Goal: Task Accomplishment & Management: Manage account settings

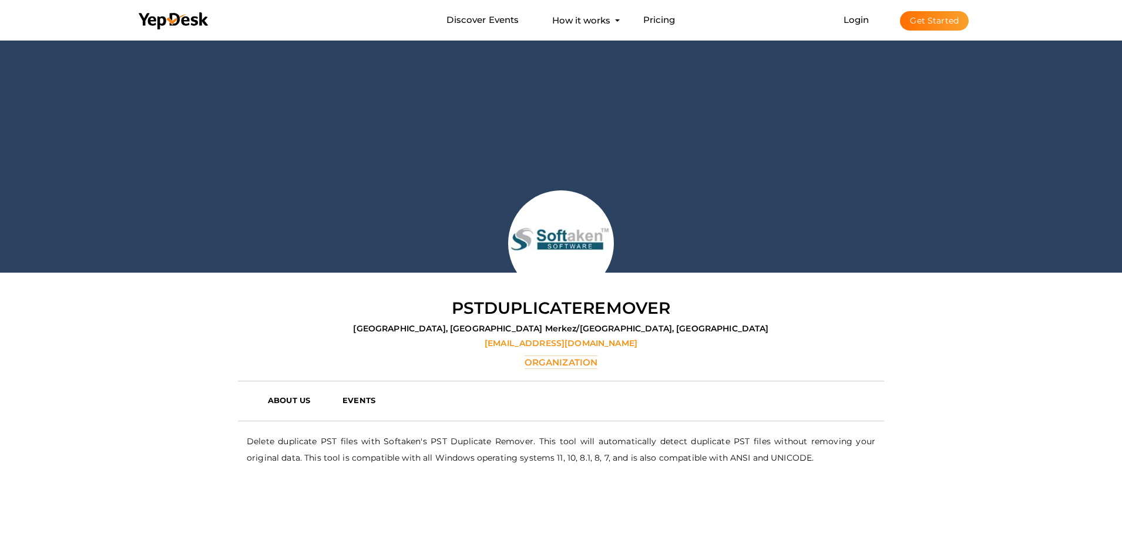
scroll to position [38, 0]
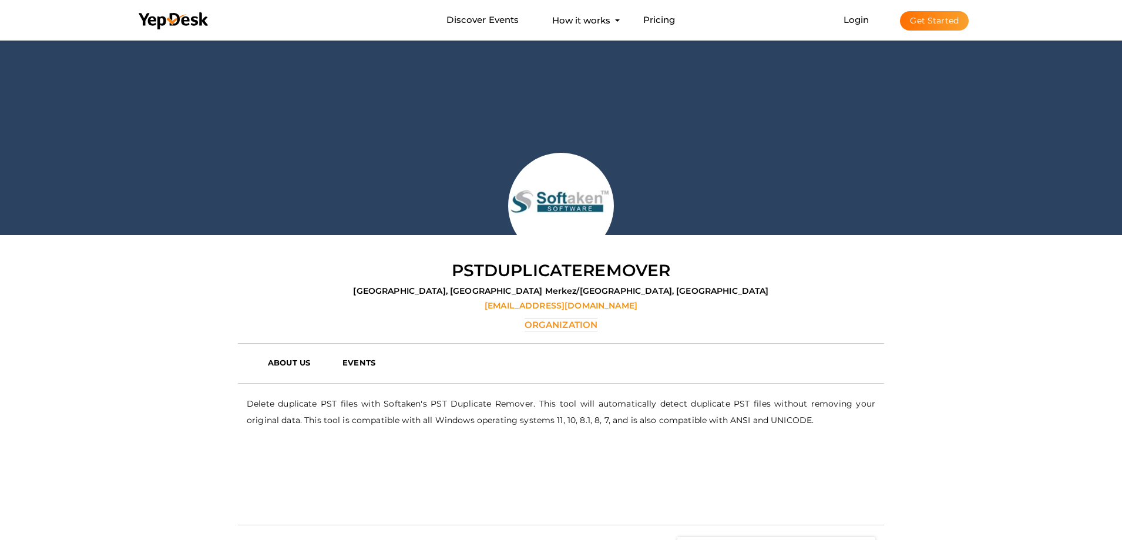
click at [925, 18] on button "Get Started" at bounding box center [934, 20] width 69 height 19
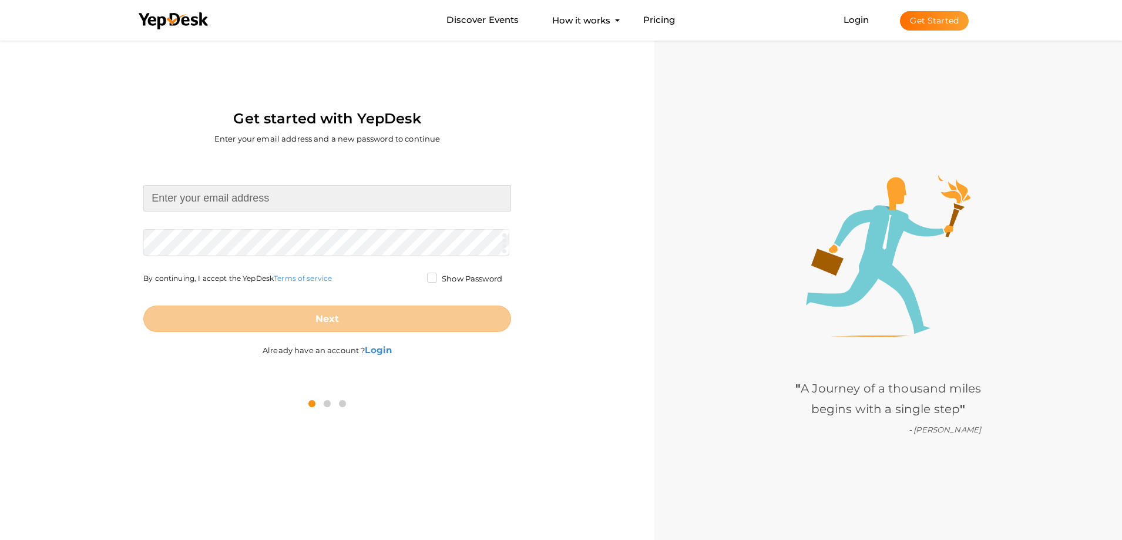
click at [304, 189] on input at bounding box center [327, 198] width 368 height 26
click at [408, 408] on div at bounding box center [327, 404] width 637 height 36
click at [186, 187] on input at bounding box center [327, 198] width 368 height 26
paste input "[EMAIL_ADDRESS][DOMAIN_NAME]"
type input "[EMAIL_ADDRESS][DOMAIN_NAME]"
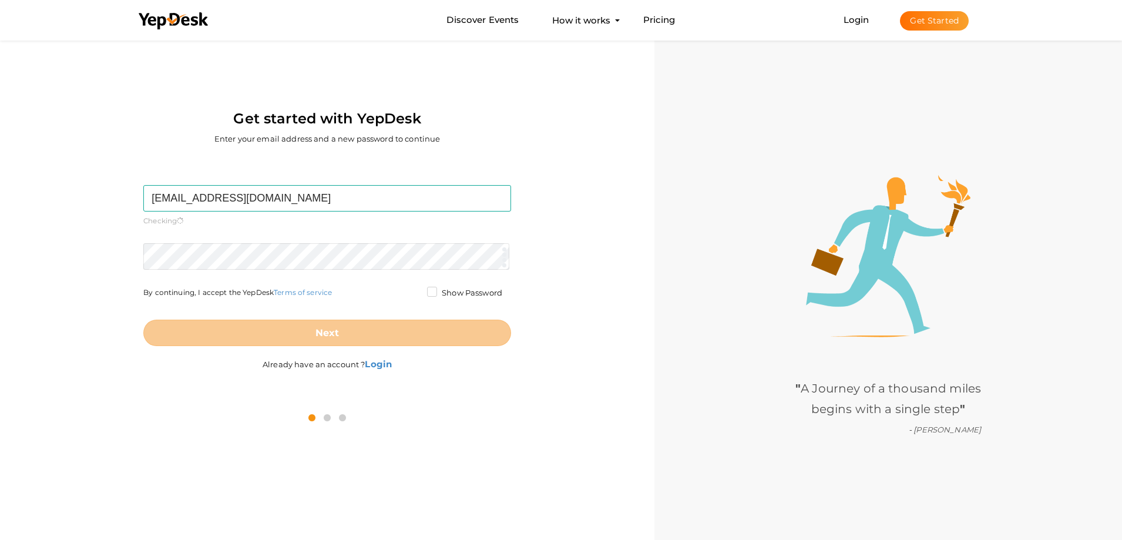
click at [212, 236] on form "fafebew665@bitfami.com Required. Invalid email. Checking You already have a Yep…" at bounding box center [327, 265] width 368 height 161
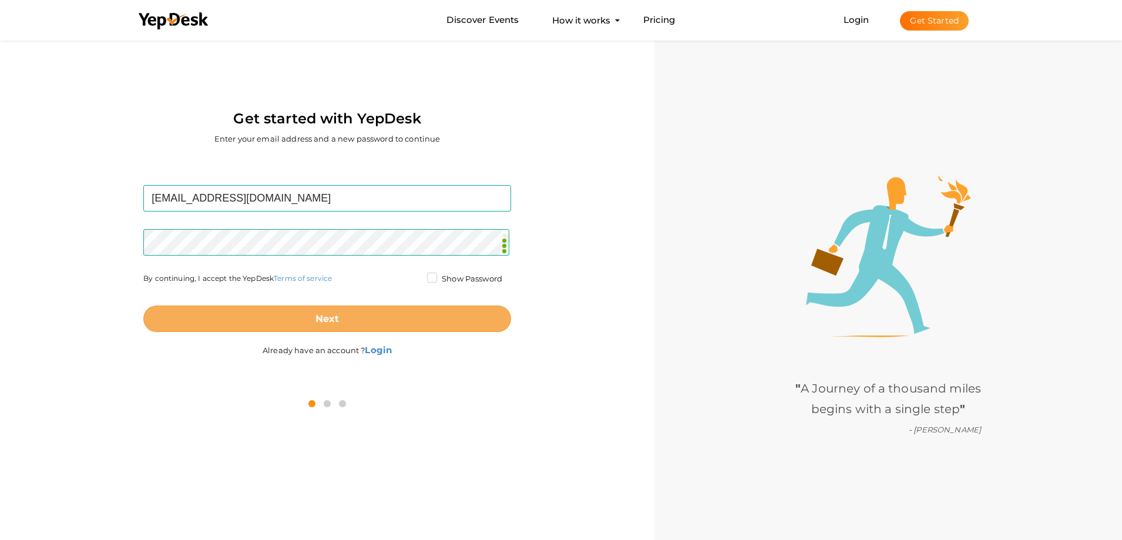
click at [348, 315] on button "Next" at bounding box center [327, 318] width 368 height 26
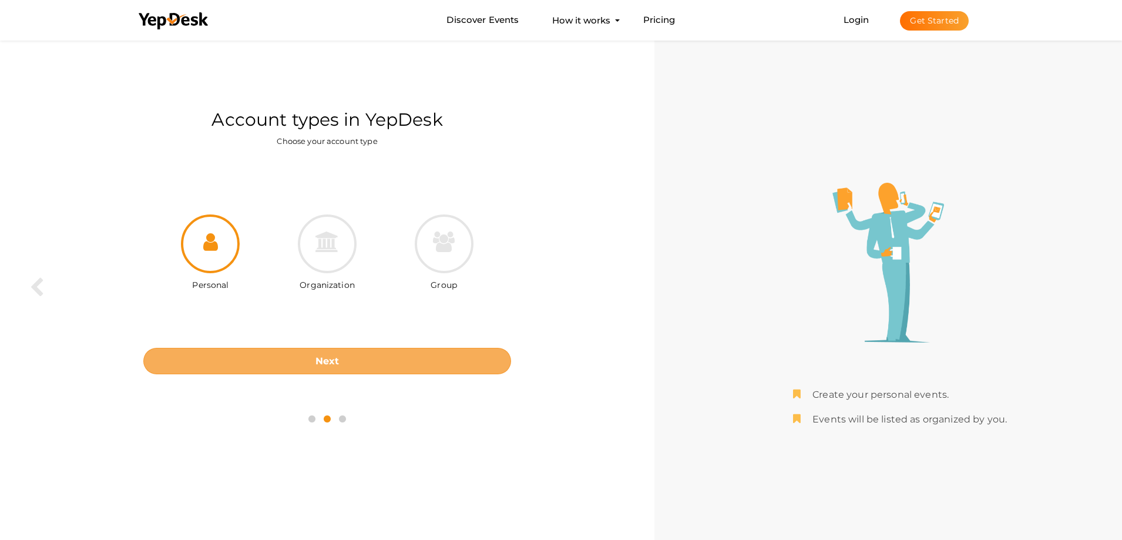
click at [290, 357] on button "Next" at bounding box center [327, 361] width 368 height 26
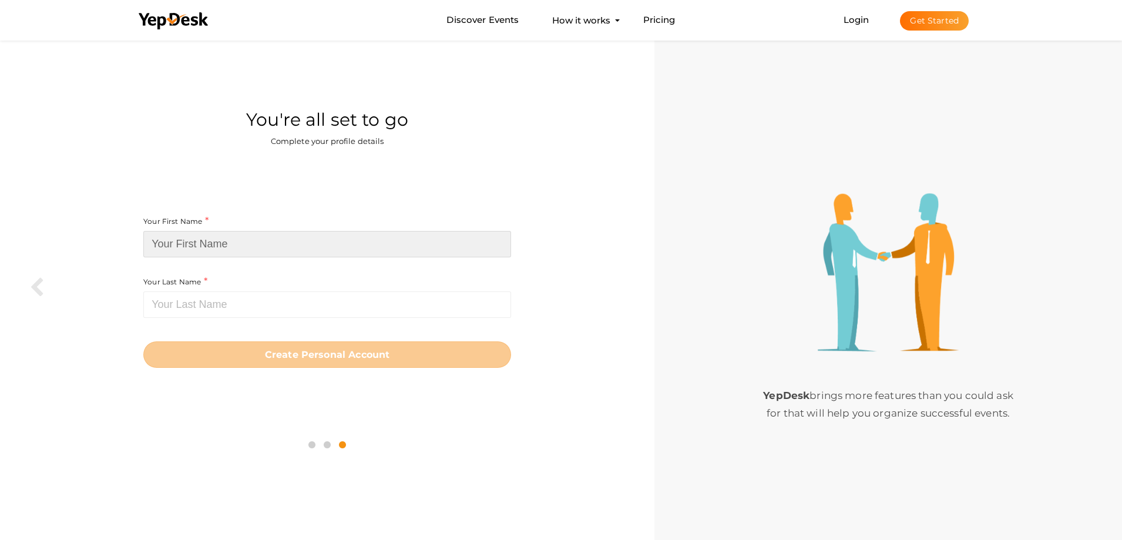
click at [190, 250] on input at bounding box center [327, 244] width 368 height 26
paste input "mboxduplicateremover"
type input "mboxduplicateremover"
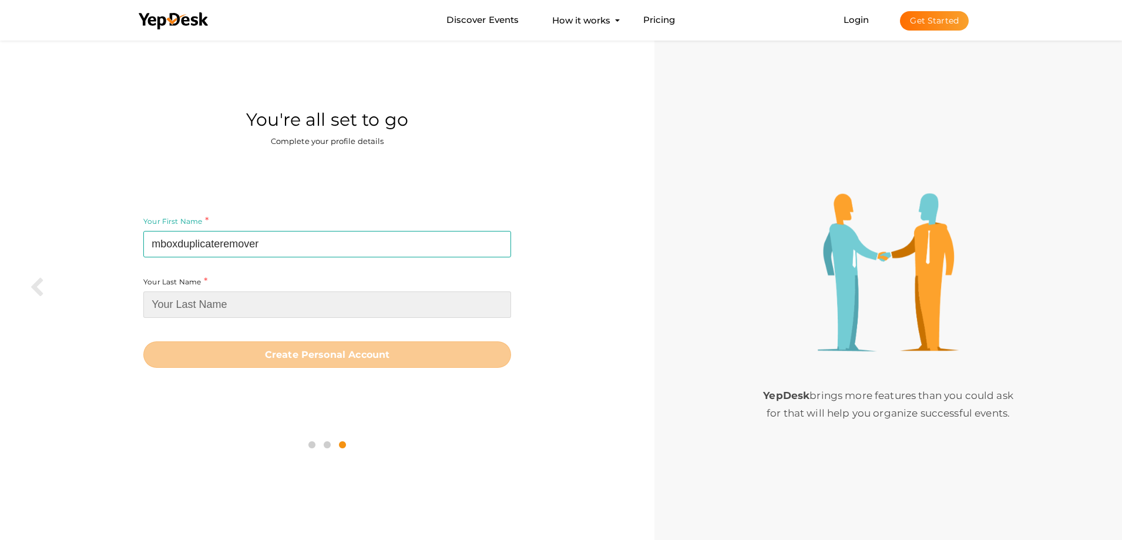
click at [189, 300] on input at bounding box center [327, 304] width 368 height 26
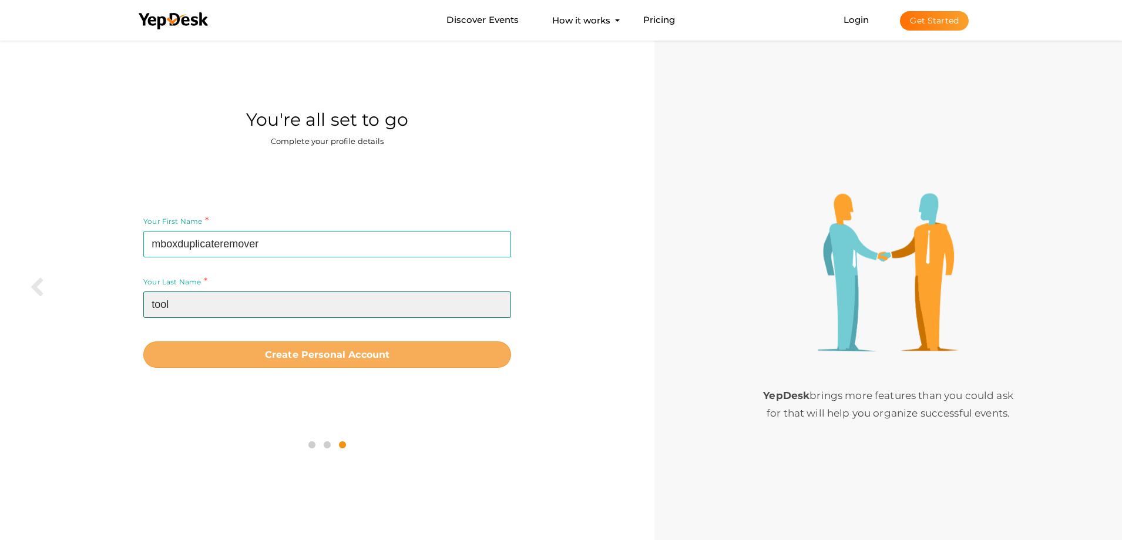
type input "tool"
click at [302, 355] on b "Create Personal Account" at bounding box center [327, 354] width 125 height 11
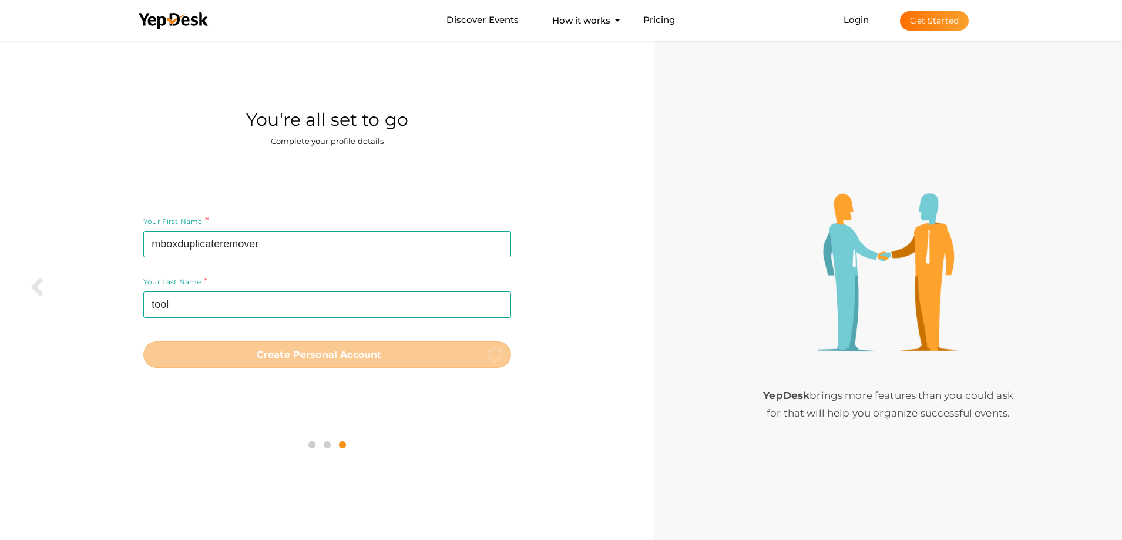
scroll to position [38, 0]
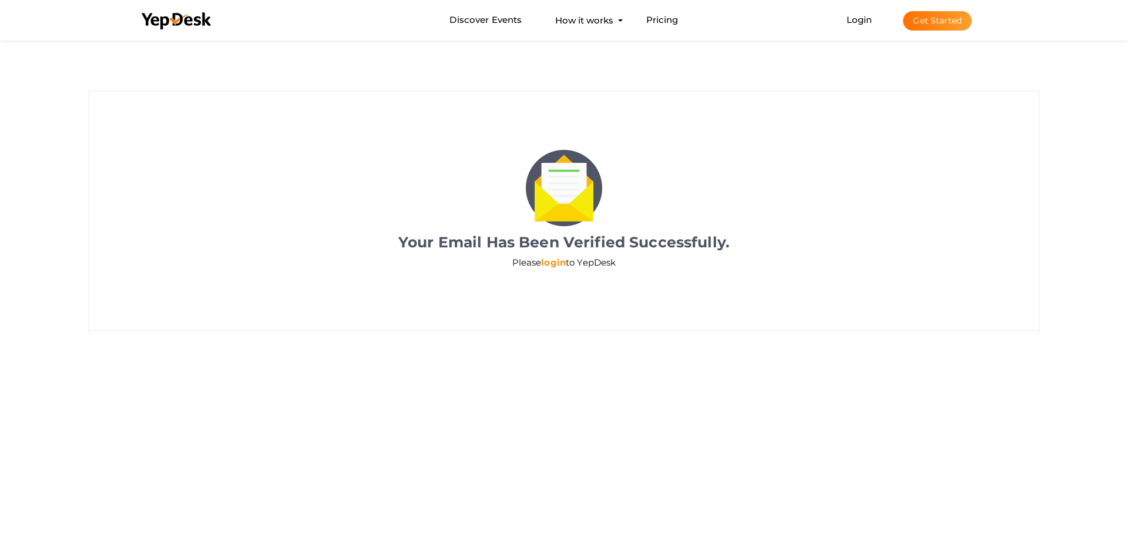
click at [552, 267] on link "login" at bounding box center [553, 262] width 25 height 11
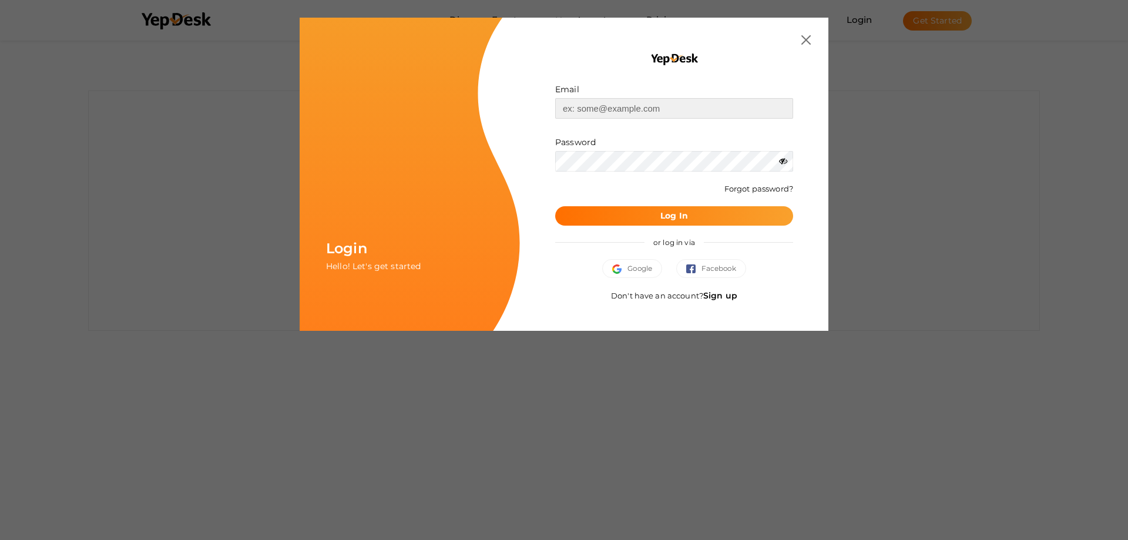
click at [587, 102] on input "text" at bounding box center [674, 108] width 238 height 21
paste input "[EMAIL_ADDRESS][DOMAIN_NAME]"
type input "[EMAIL_ADDRESS][DOMAIN_NAME]"
click at [587, 207] on button "Log In" at bounding box center [674, 215] width 238 height 19
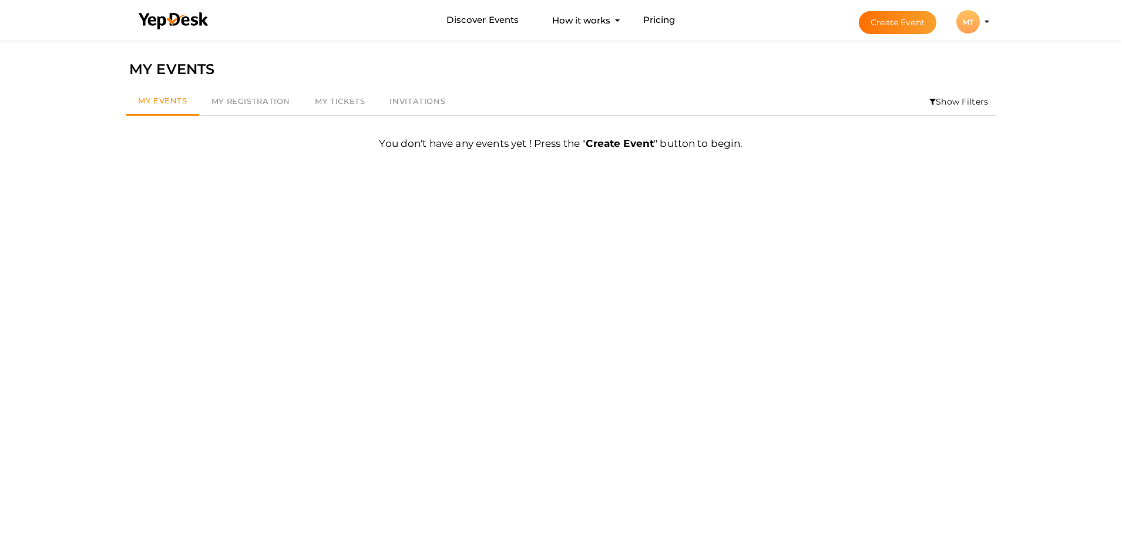
click at [971, 29] on div "MT" at bounding box center [967, 21] width 23 height 23
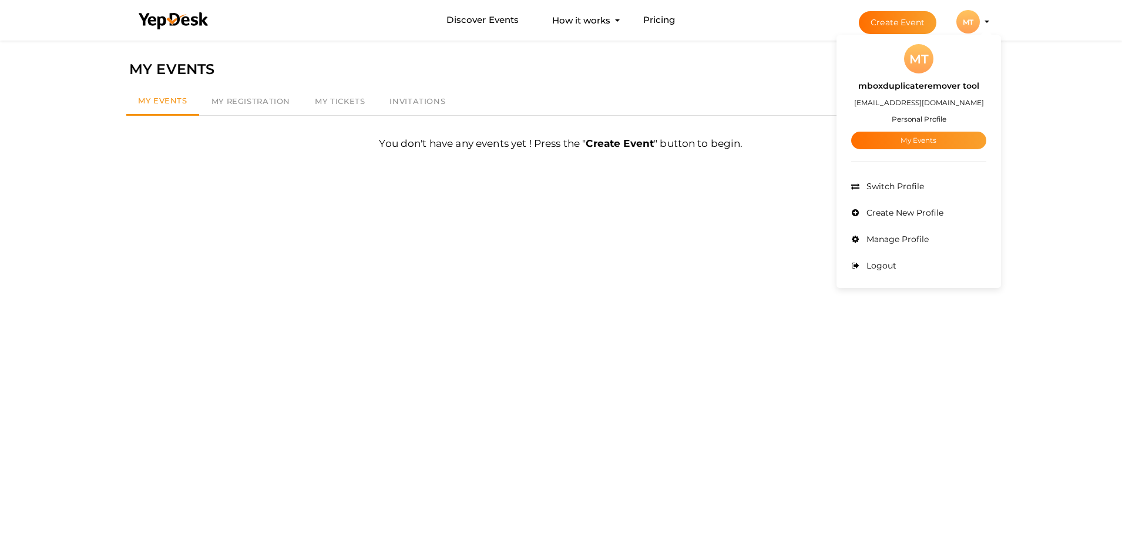
click at [464, 235] on div "Filter MY EVENTS My Events My Registration My Tickets Invitations Show Filters …" at bounding box center [560, 308] width 881 height 540
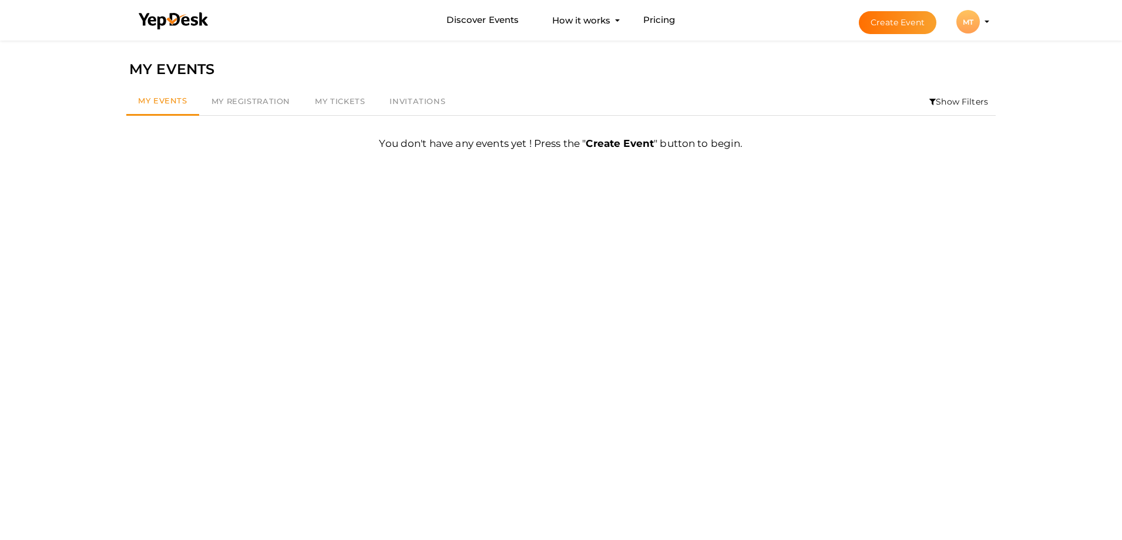
click at [967, 14] on div "MT" at bounding box center [967, 21] width 23 height 23
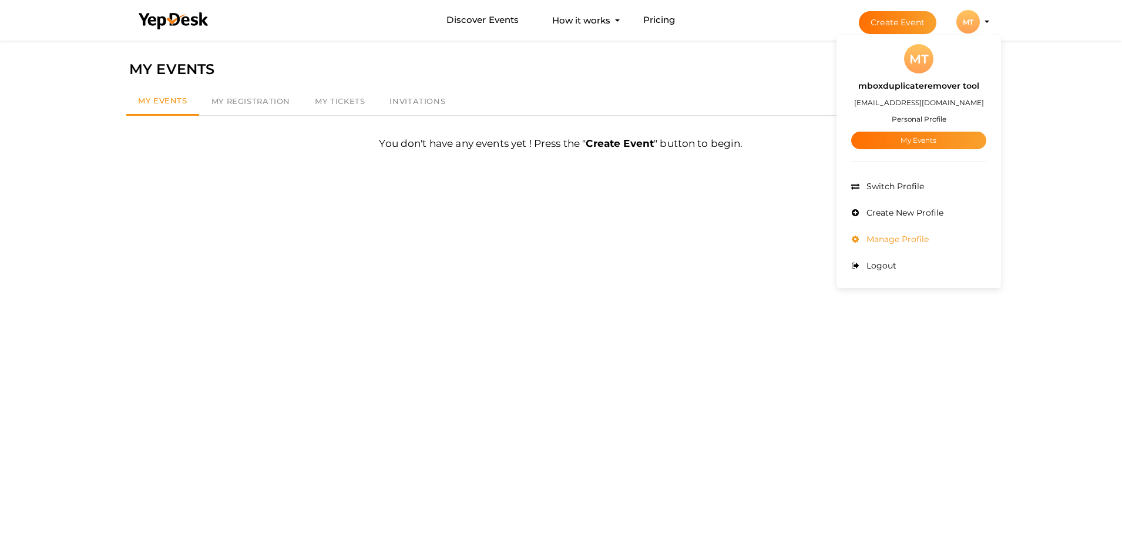
click at [882, 239] on span "Manage Profile" at bounding box center [895, 239] width 65 height 11
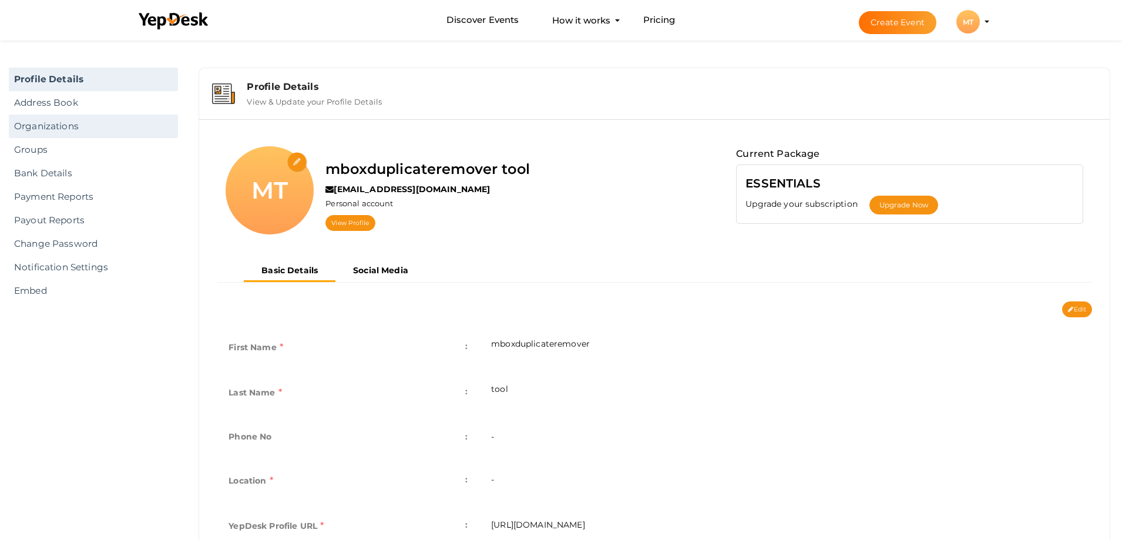
click at [100, 125] on link "Organizations" at bounding box center [93, 126] width 169 height 23
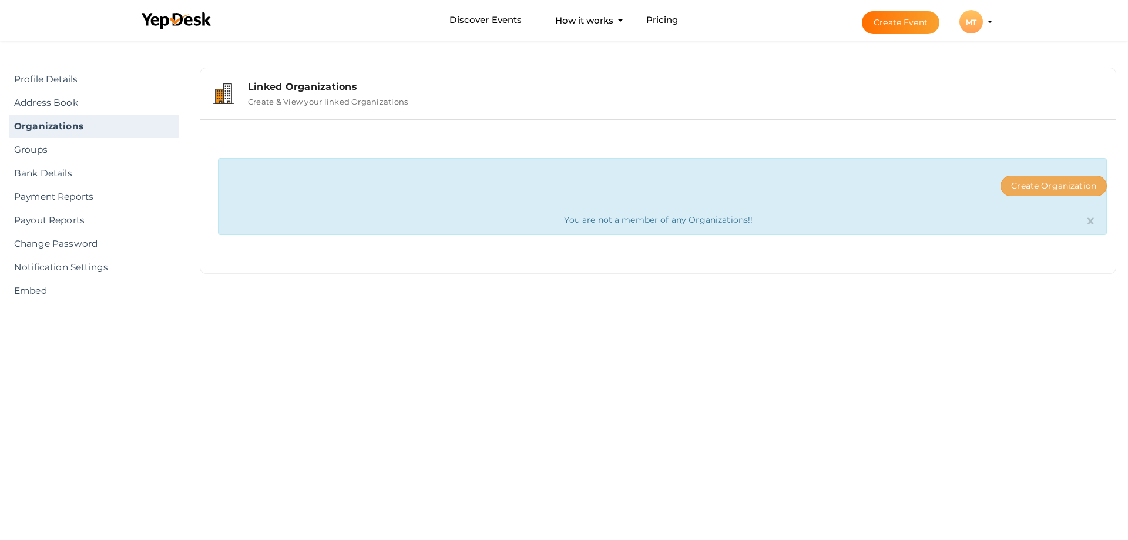
click at [1065, 181] on button "Create Organization" at bounding box center [1053, 186] width 106 height 21
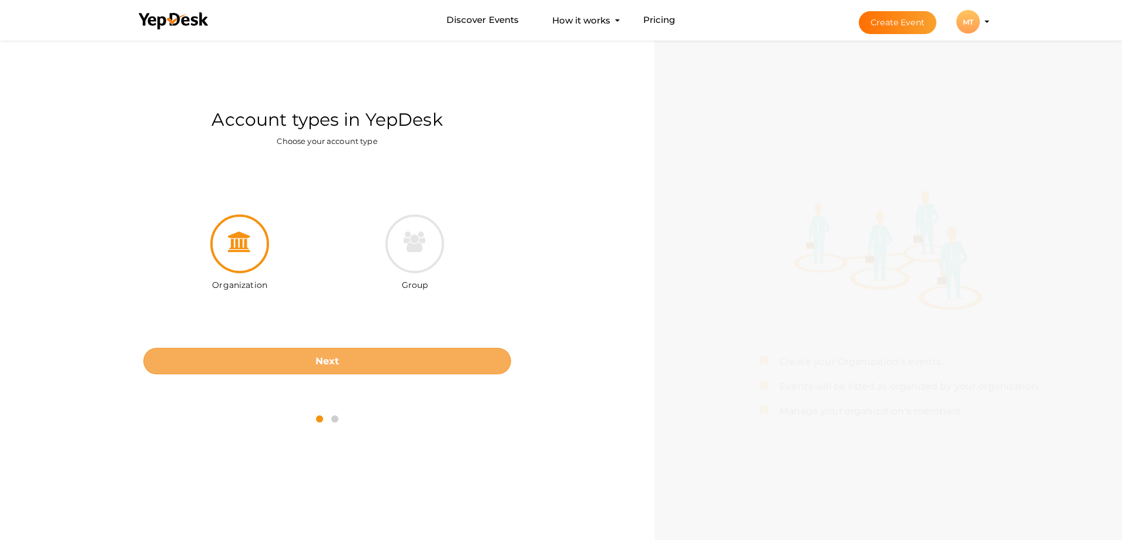
click at [335, 371] on button "Next" at bounding box center [327, 361] width 368 height 26
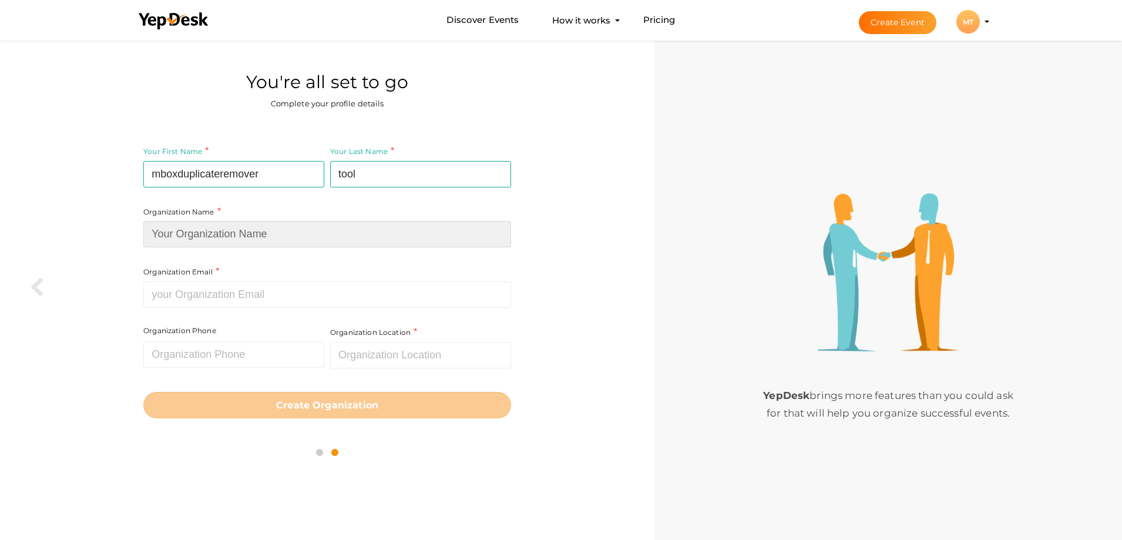
click at [220, 234] on input at bounding box center [327, 234] width 368 height 26
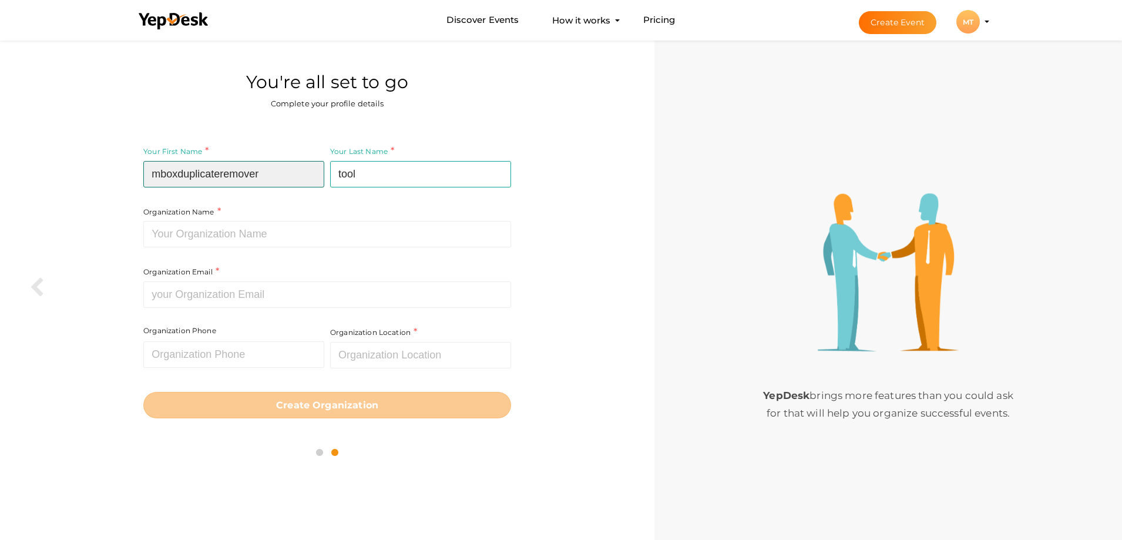
click at [226, 176] on input "mboxduplicateremover" at bounding box center [233, 174] width 181 height 26
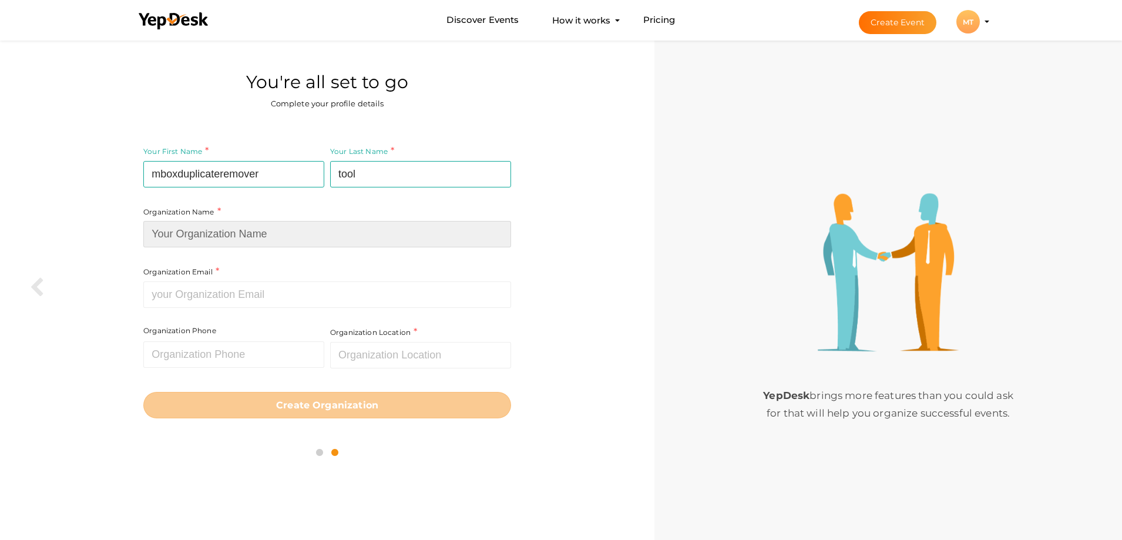
click at [218, 233] on input at bounding box center [327, 234] width 368 height 26
paste input "mboxduplicateremover"
type input "mboxduplicateremover"
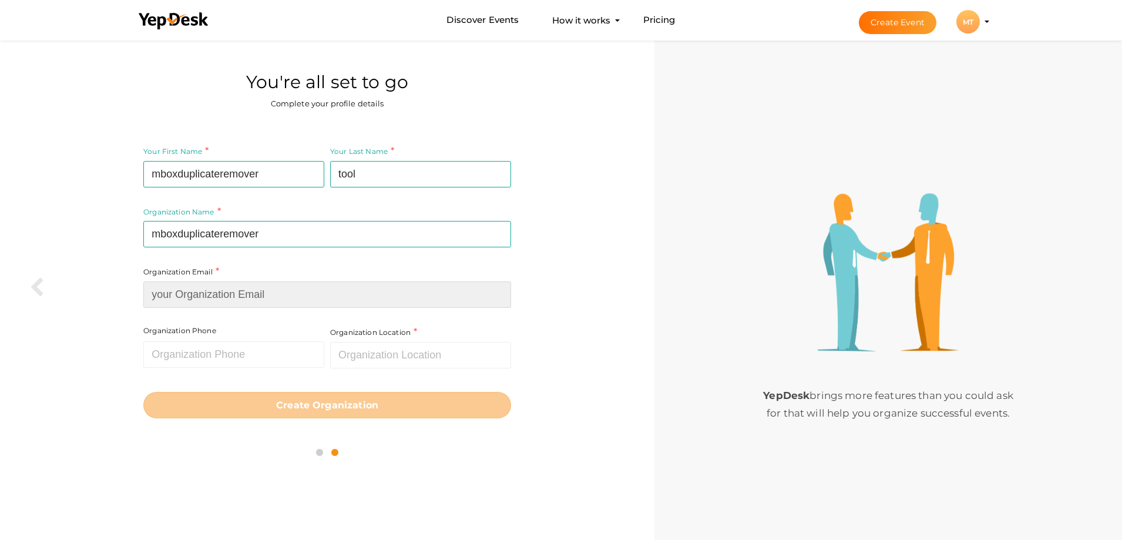
click at [191, 300] on input at bounding box center [327, 294] width 368 height 26
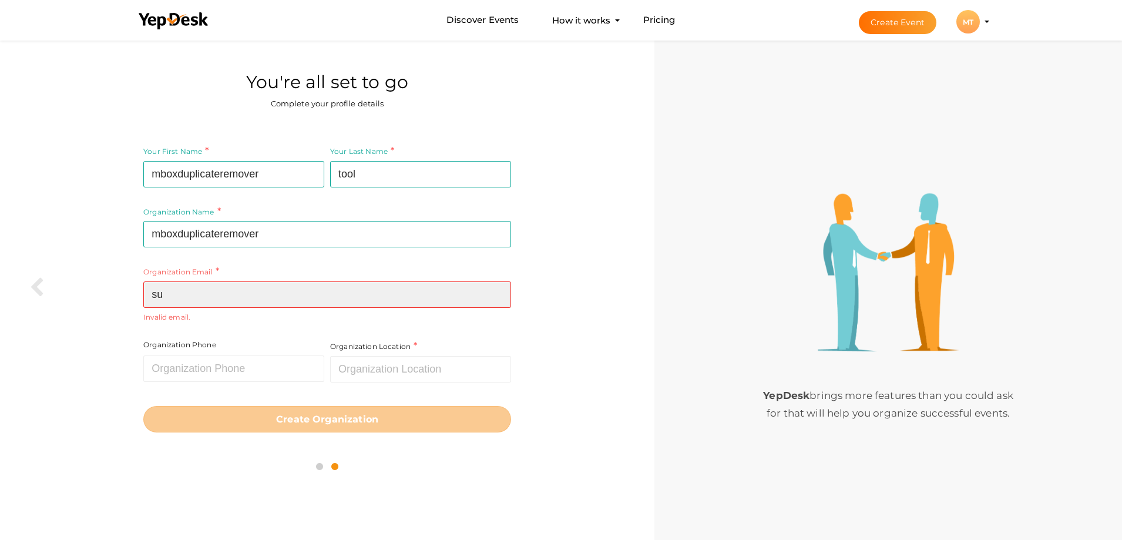
type input "s"
type input "S"
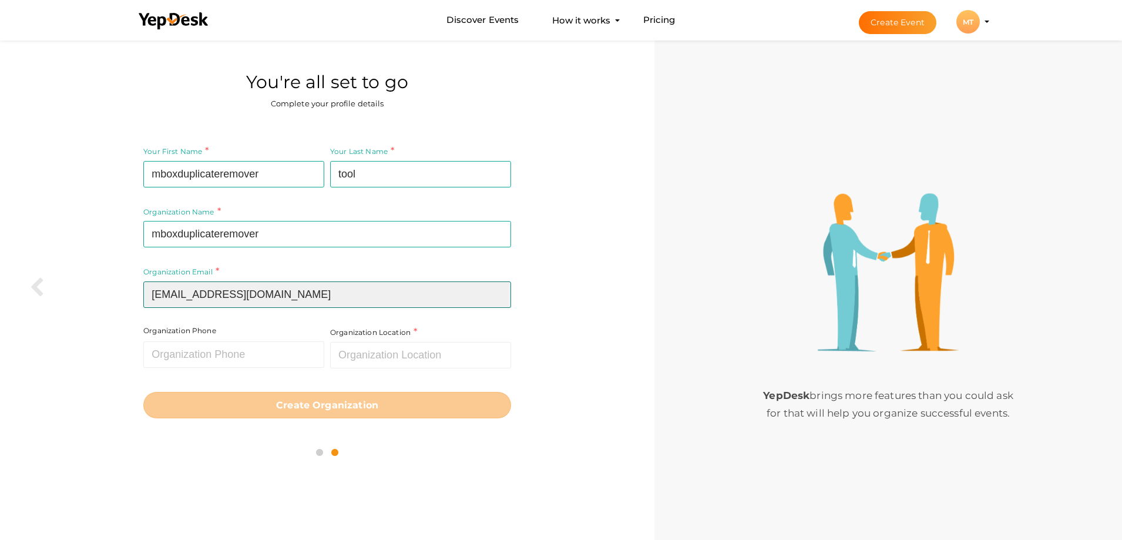
type input "support@trustvare.com"
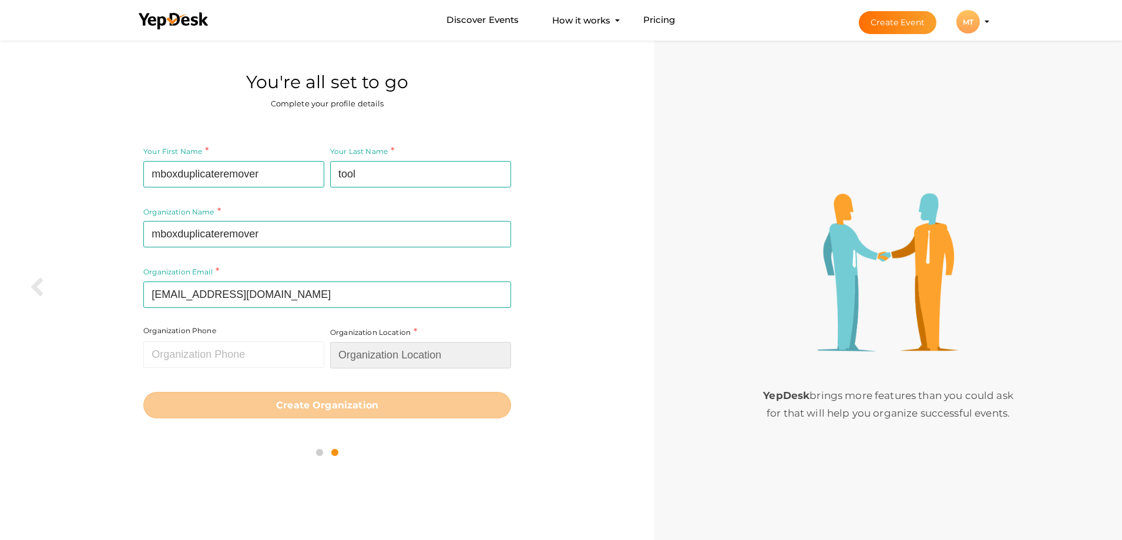
click at [368, 363] on input "text" at bounding box center [420, 355] width 181 height 26
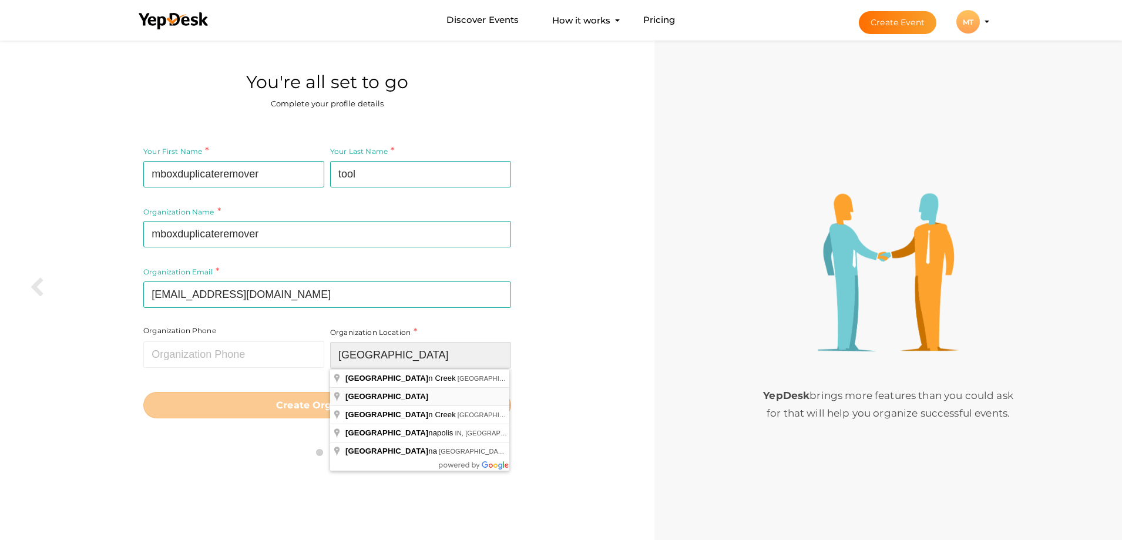
type input "[GEOGRAPHIC_DATA]"
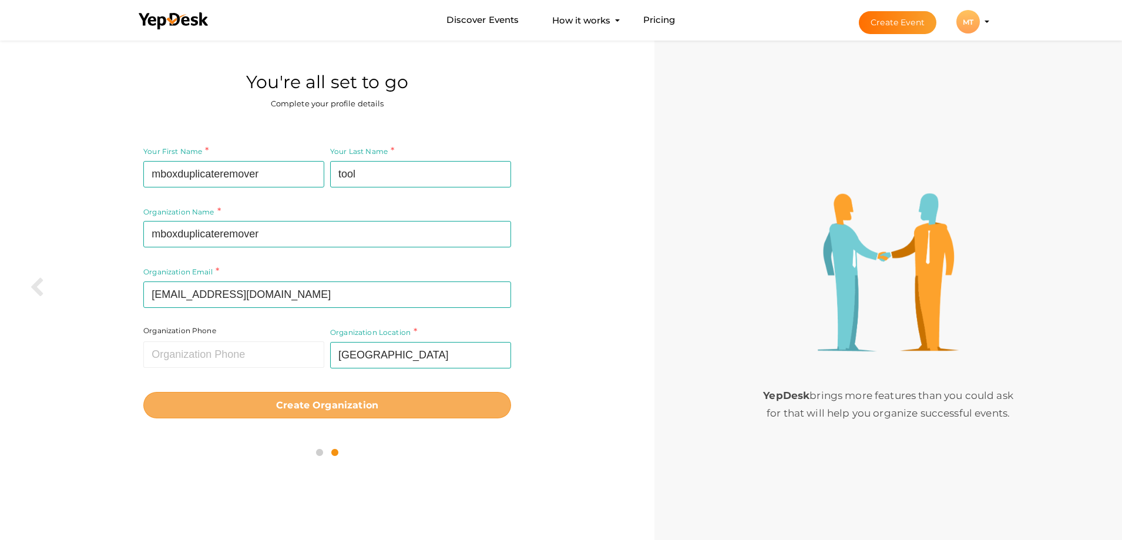
click at [302, 402] on b "Create Organization" at bounding box center [327, 404] width 102 height 11
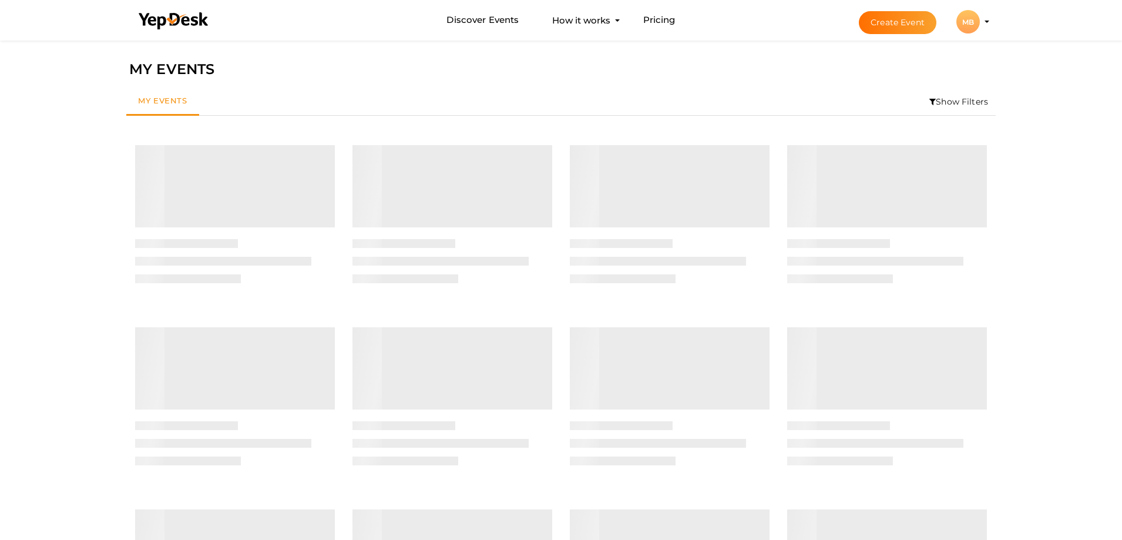
click at [969, 21] on div "MB" at bounding box center [967, 21] width 23 height 23
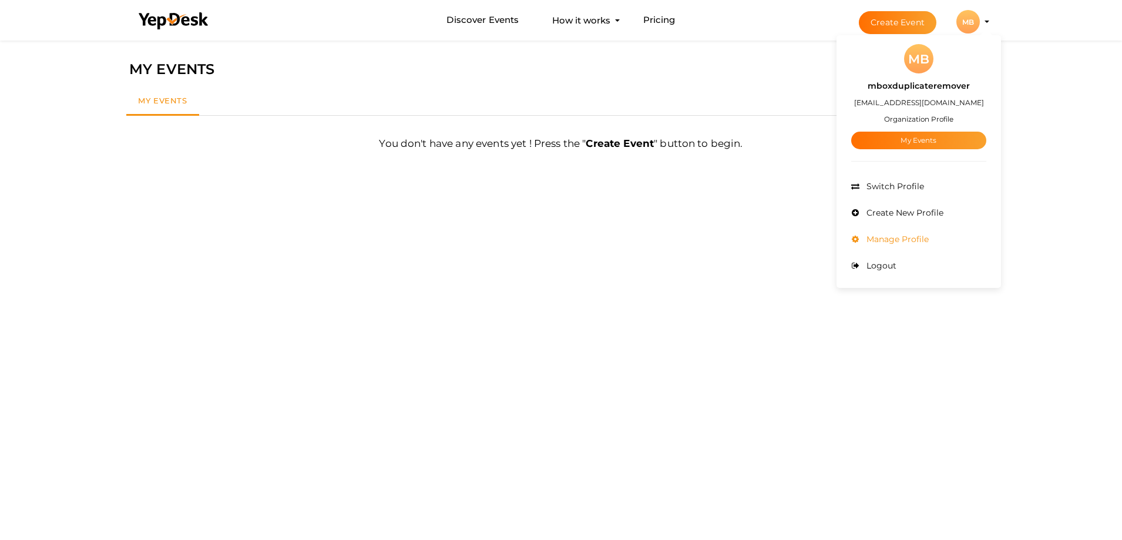
click at [872, 233] on li "Manage Profile" at bounding box center [918, 239] width 135 height 26
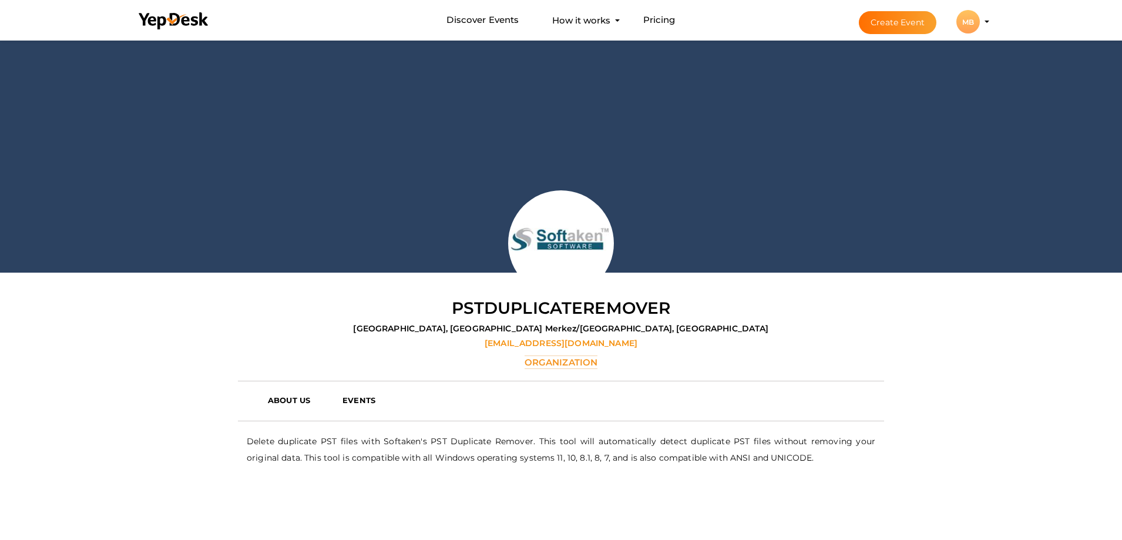
scroll to position [38, 0]
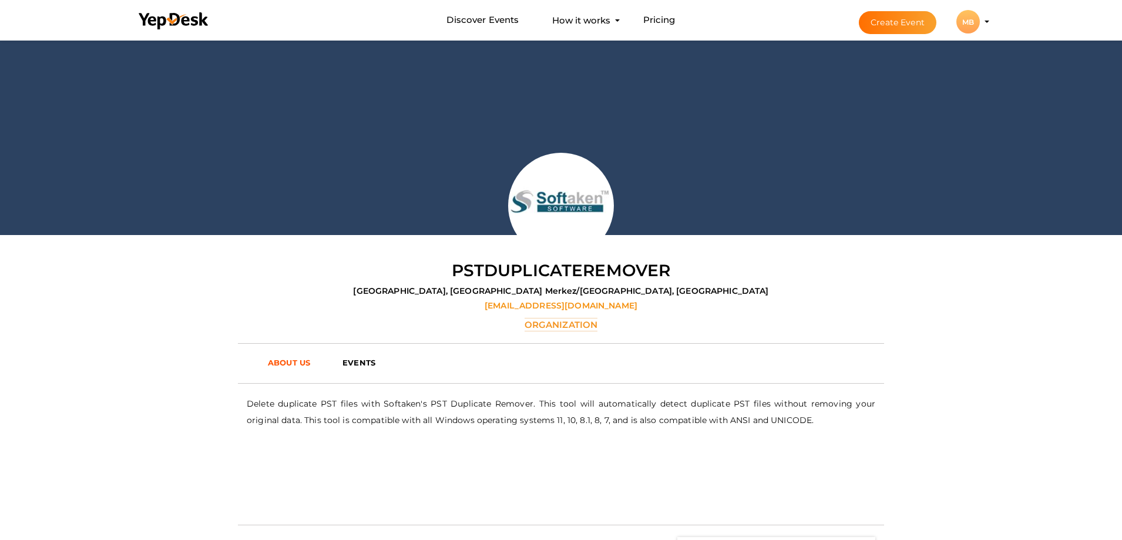
click at [267, 359] on link "ABOUT US" at bounding box center [296, 363] width 75 height 18
click at [358, 358] on b "EVENTS" at bounding box center [358, 362] width 33 height 9
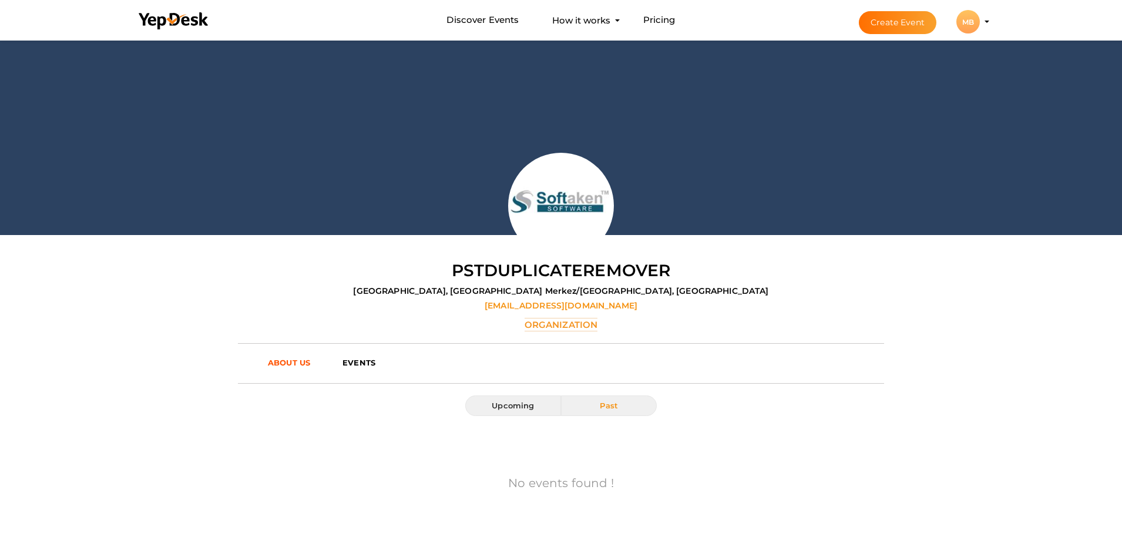
click at [303, 368] on link "ABOUT US" at bounding box center [296, 363] width 75 height 18
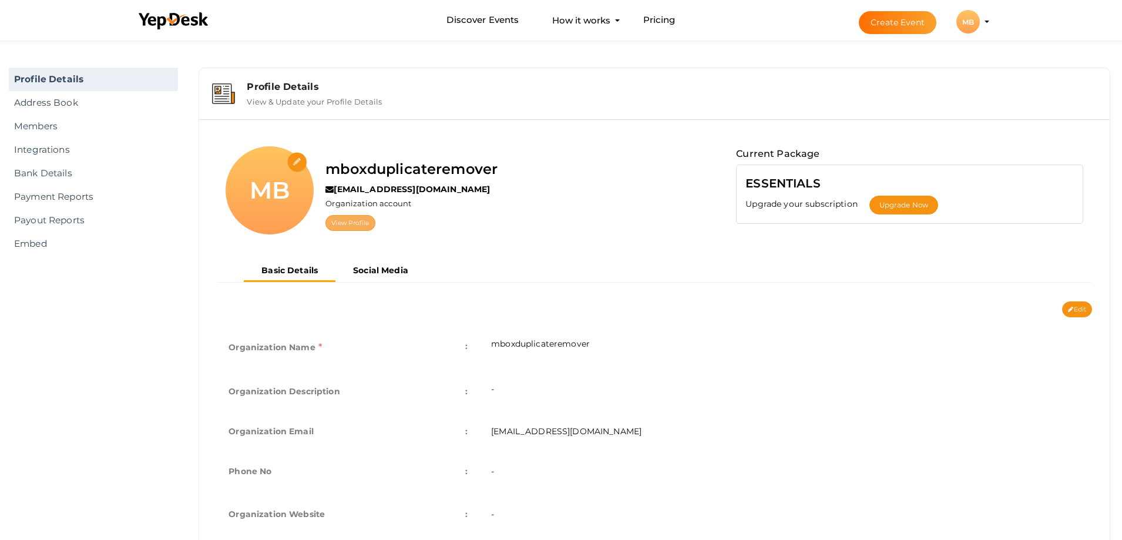
click at [351, 220] on link "View Profile" at bounding box center [349, 223] width 49 height 16
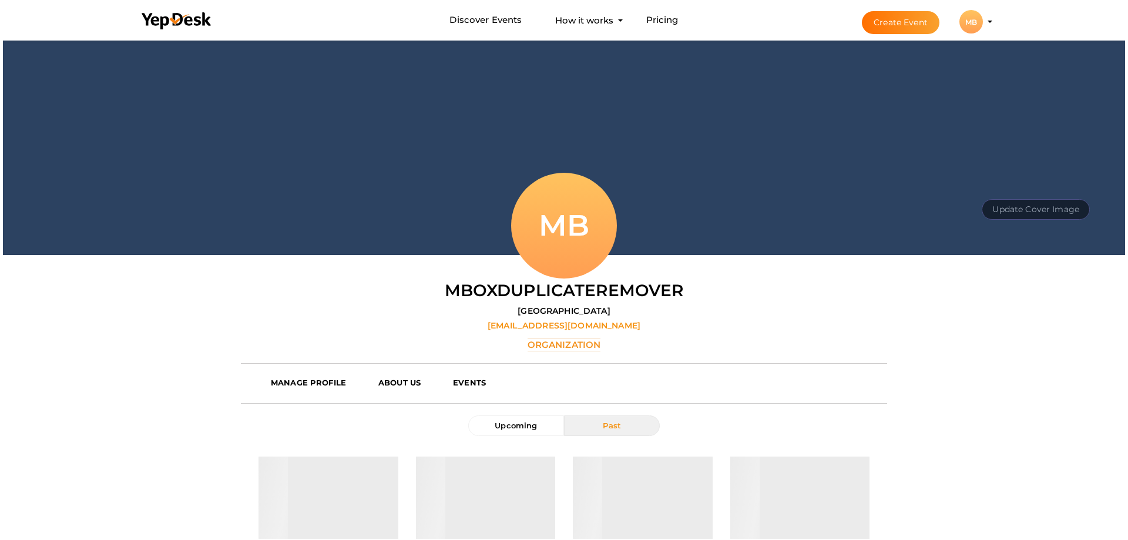
scroll to position [59, 0]
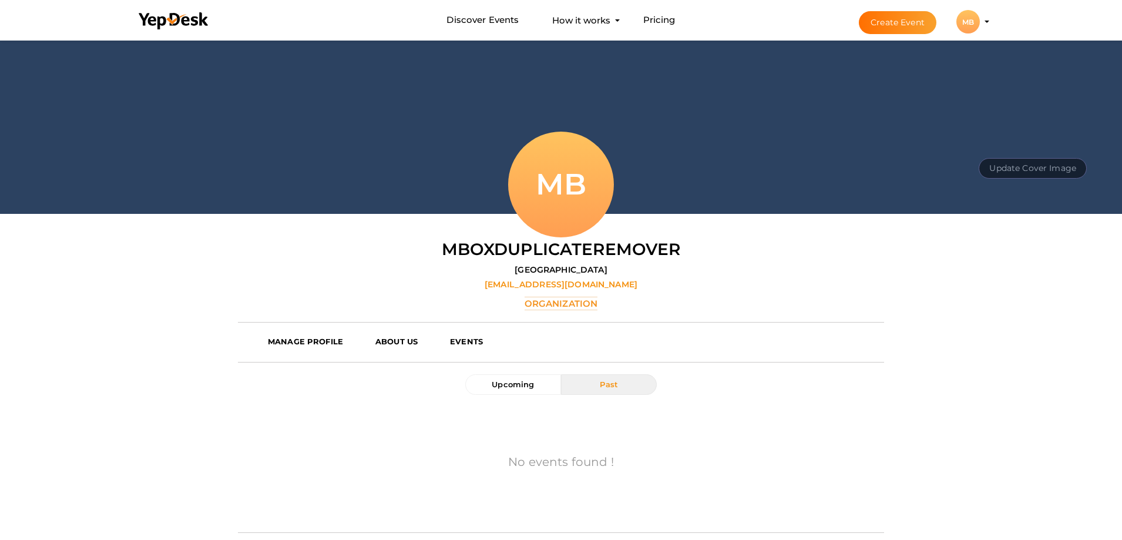
click at [1028, 163] on button "Update Cover Image" at bounding box center [1033, 168] width 108 height 21
click at [1026, 146] on input "file" at bounding box center [1031, 142] width 93 height 21
type input "C:\fakepath\Coverimagetrustvare.jpg"
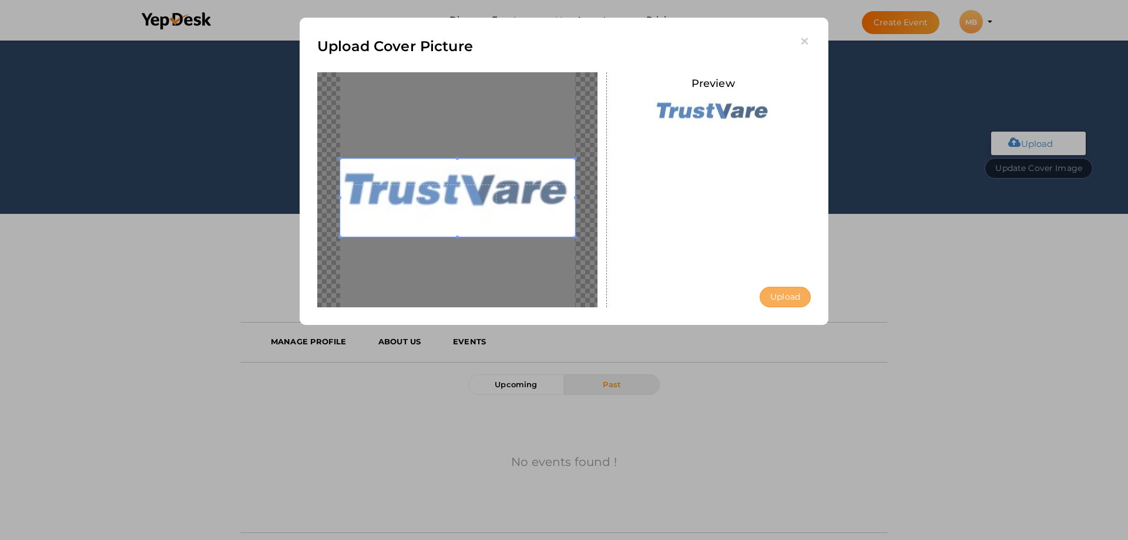
click at [781, 294] on button "Upload" at bounding box center [784, 297] width 51 height 21
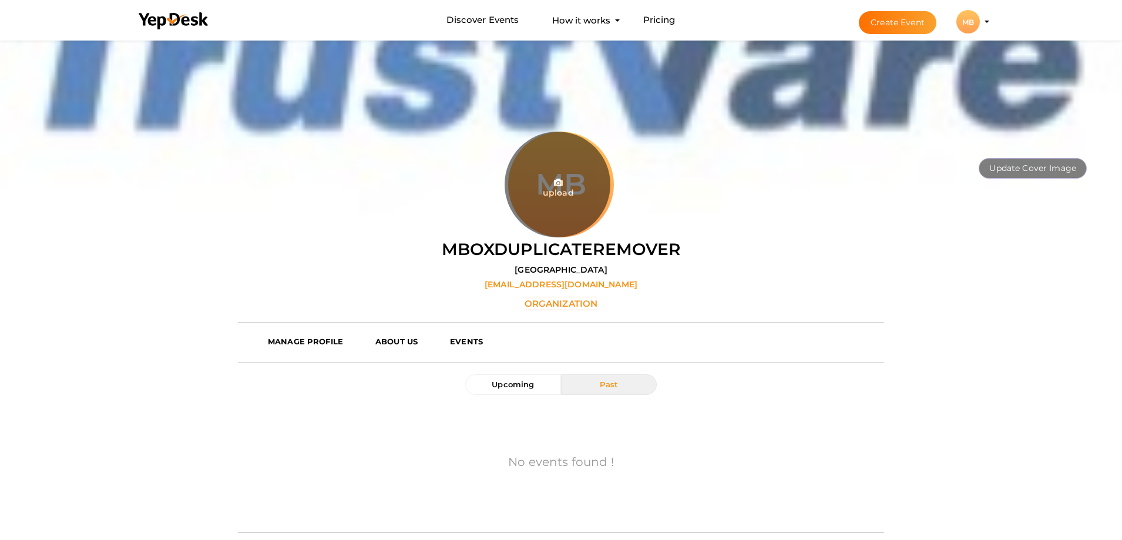
click at [554, 190] on input "file" at bounding box center [558, 185] width 106 height 106
type input "C:\fakepath\trustvareoutlookduplicateremoval=2.jpg"
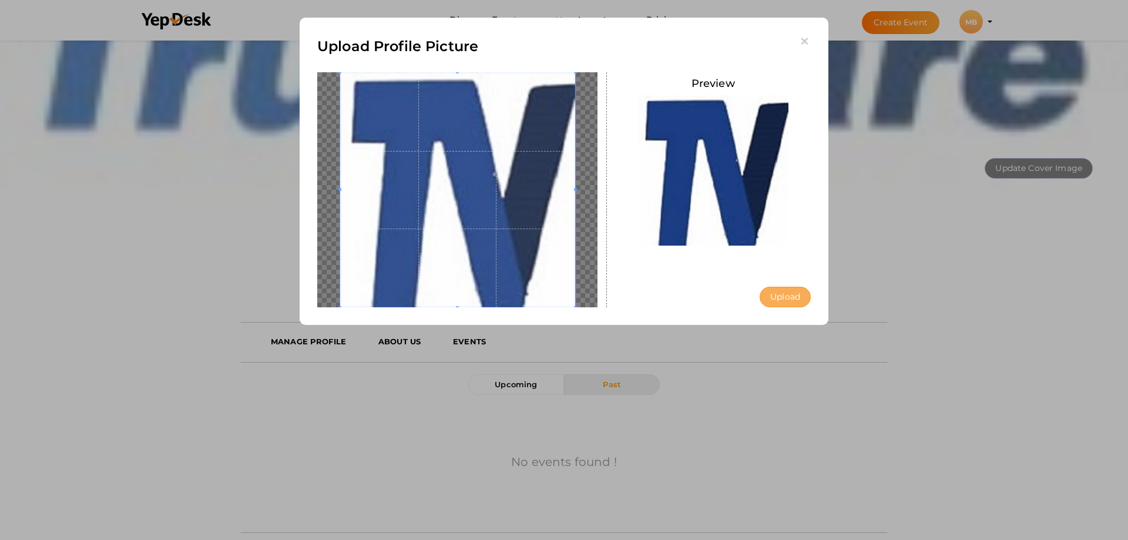
click at [776, 300] on button "Upload" at bounding box center [784, 297] width 51 height 21
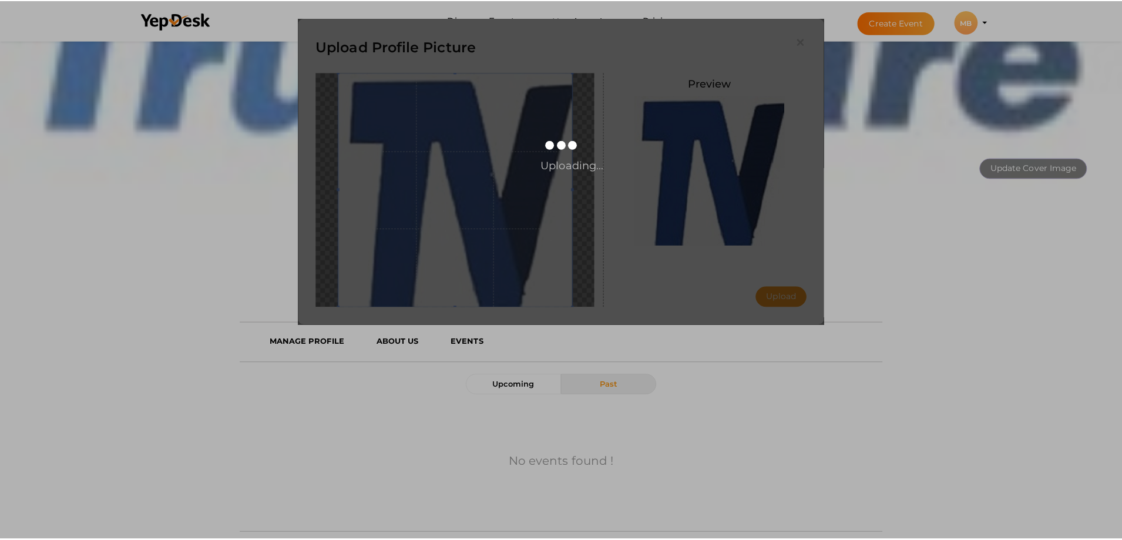
scroll to position [0, 0]
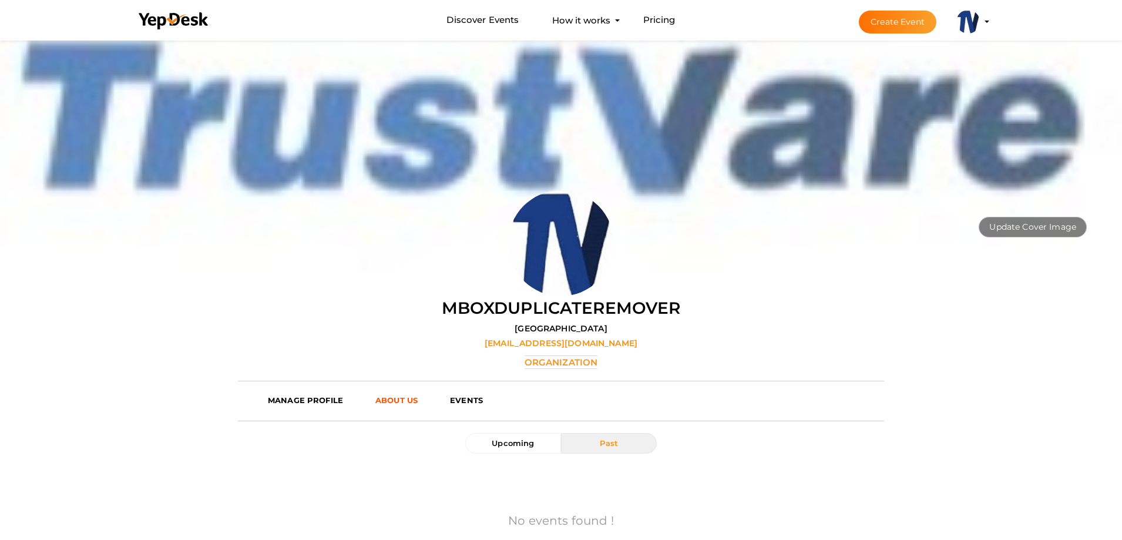
click at [399, 399] on b "ABOUT US" at bounding box center [396, 399] width 42 height 9
click at [970, 26] on img at bounding box center [967, 21] width 23 height 23
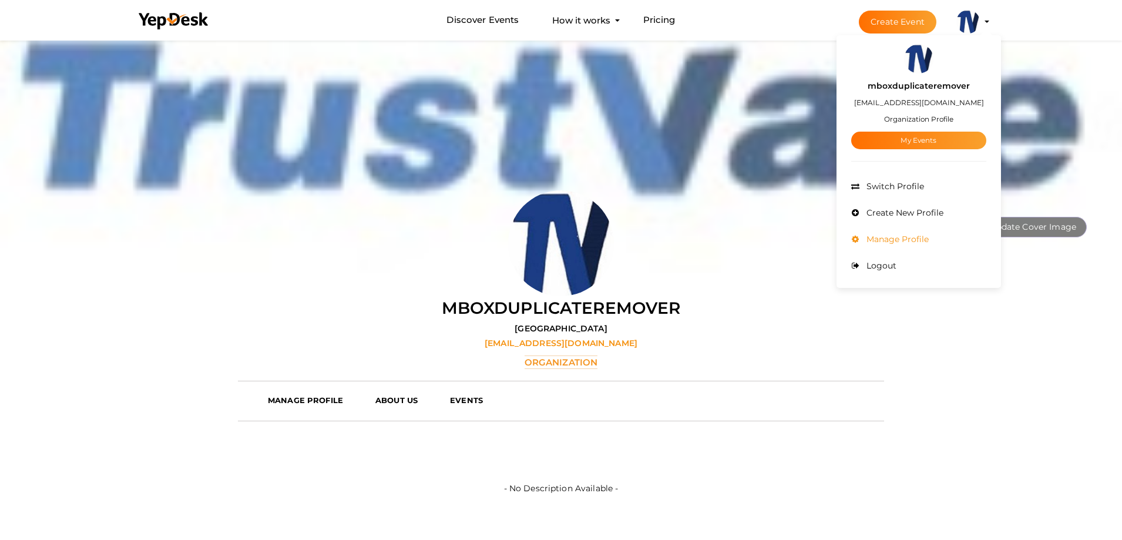
click at [896, 234] on span "Manage Profile" at bounding box center [895, 239] width 65 height 11
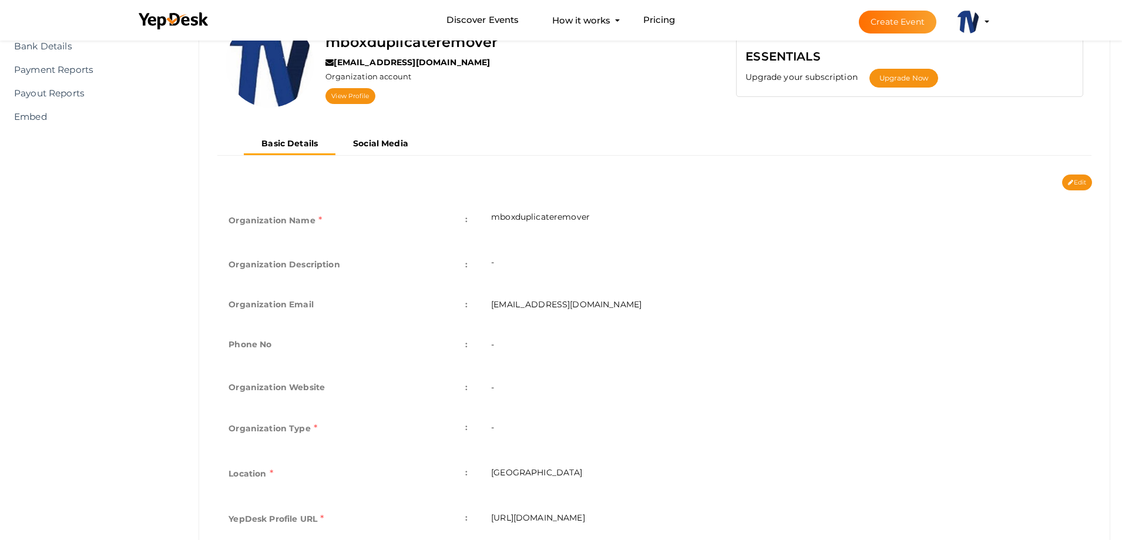
scroll to position [140, 0]
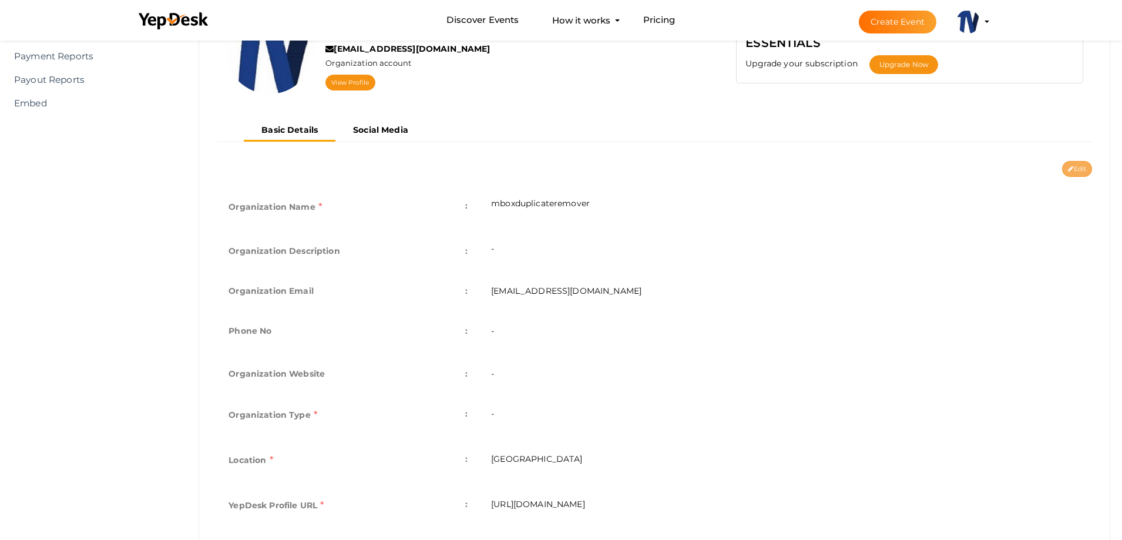
click at [1080, 170] on button "Edit" at bounding box center [1077, 169] width 30 height 16
type input "mboxduplicateremover"
type input "[EMAIL_ADDRESS][DOMAIN_NAME]"
select select "9"
type input "[GEOGRAPHIC_DATA]"
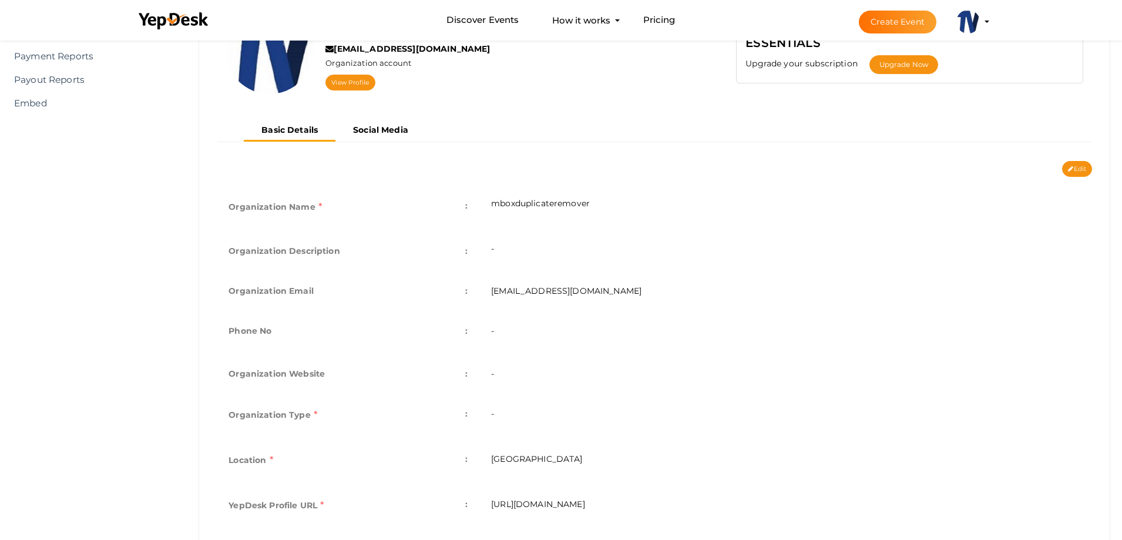
type input "mboxduplicateremover"
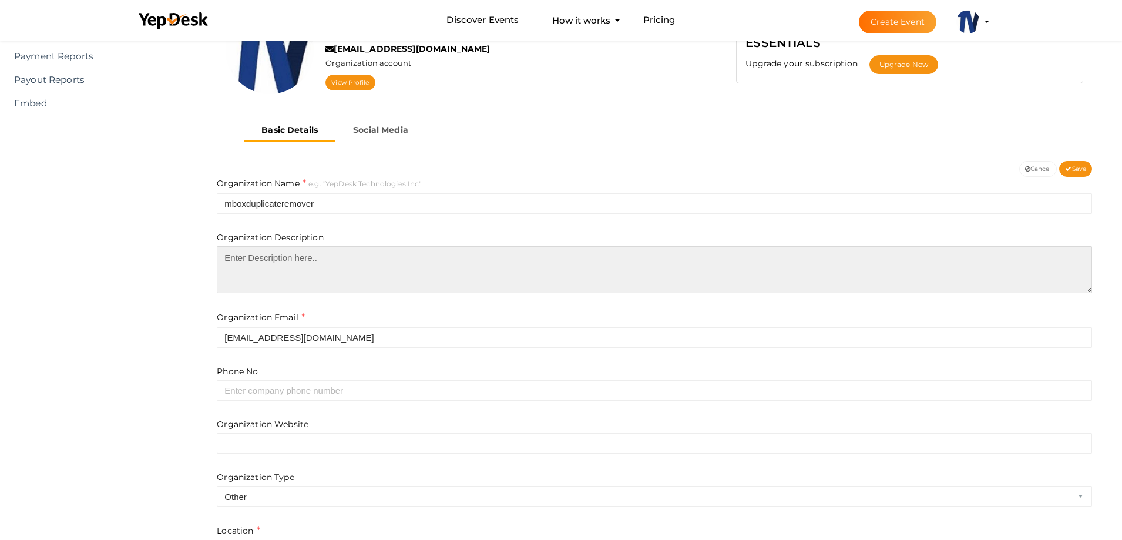
click at [252, 273] on textarea at bounding box center [654, 269] width 875 height 47
click at [239, 277] on textarea at bounding box center [654, 269] width 875 height 47
paste textarea "TrustVare MBOX Duplicate Remover is a simple tool for removing duplicate MBOX f…"
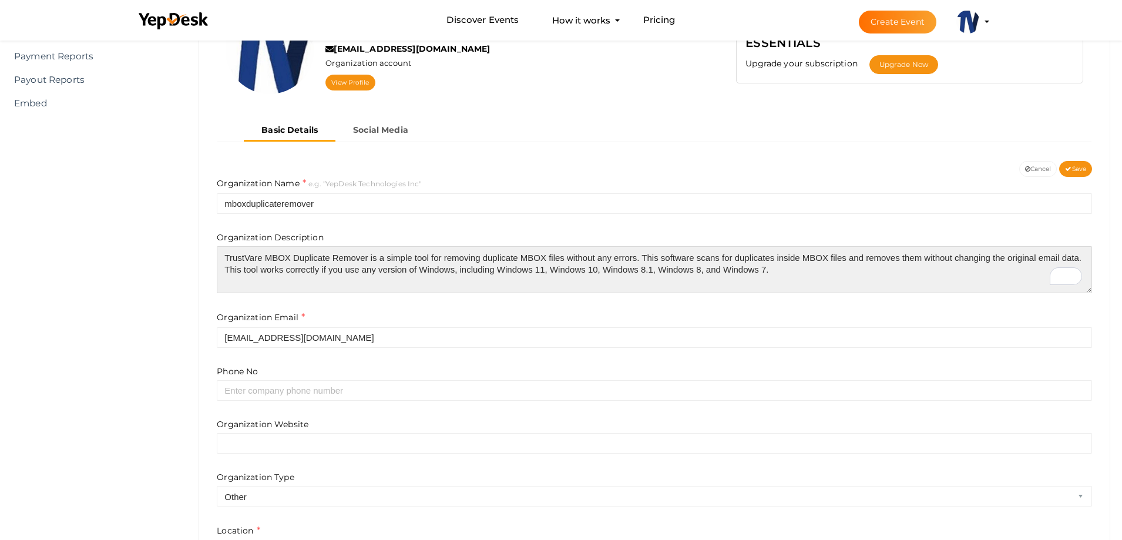
type textarea "TrustVare MBOX Duplicate Remover is a simple tool for removing duplicate MBOX f…"
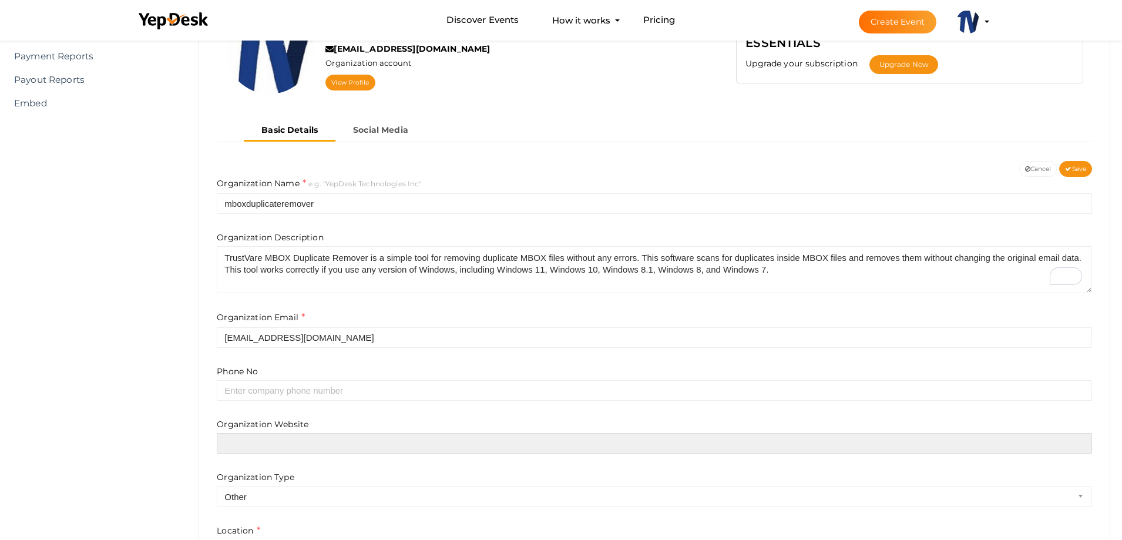
click at [285, 443] on input "text" at bounding box center [654, 443] width 875 height 21
paste input "https://www.trustvare.com/duplicate-remover/mbox/"
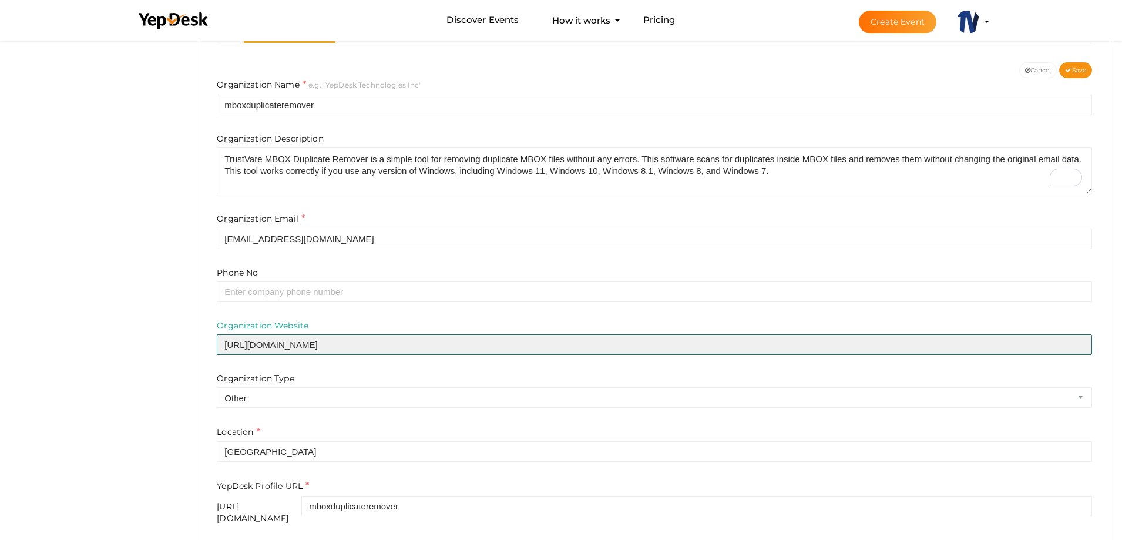
scroll to position [282, 0]
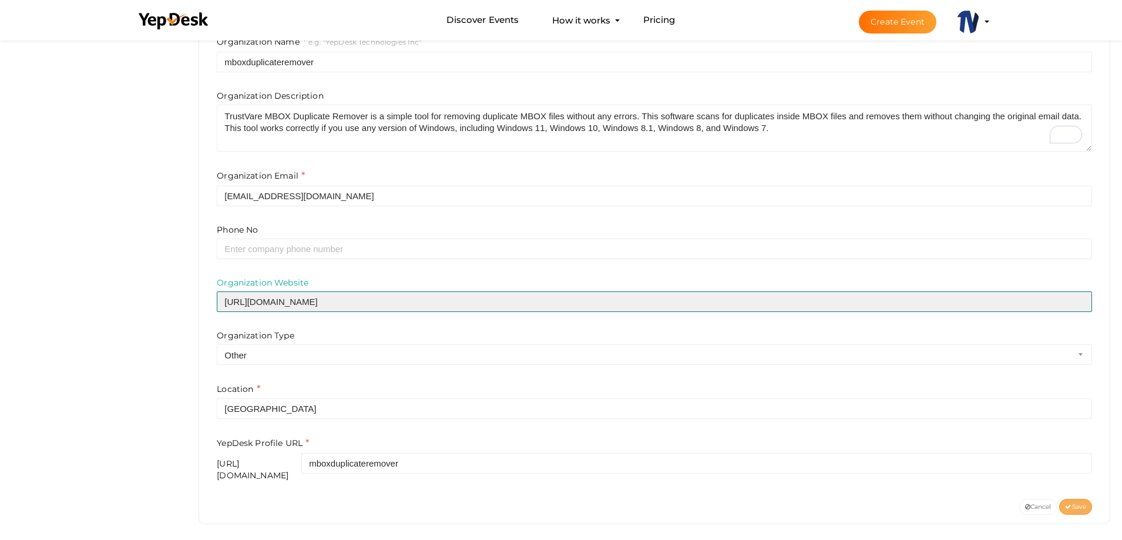
type input "https://www.trustvare.com/duplicate-remover/mbox/"
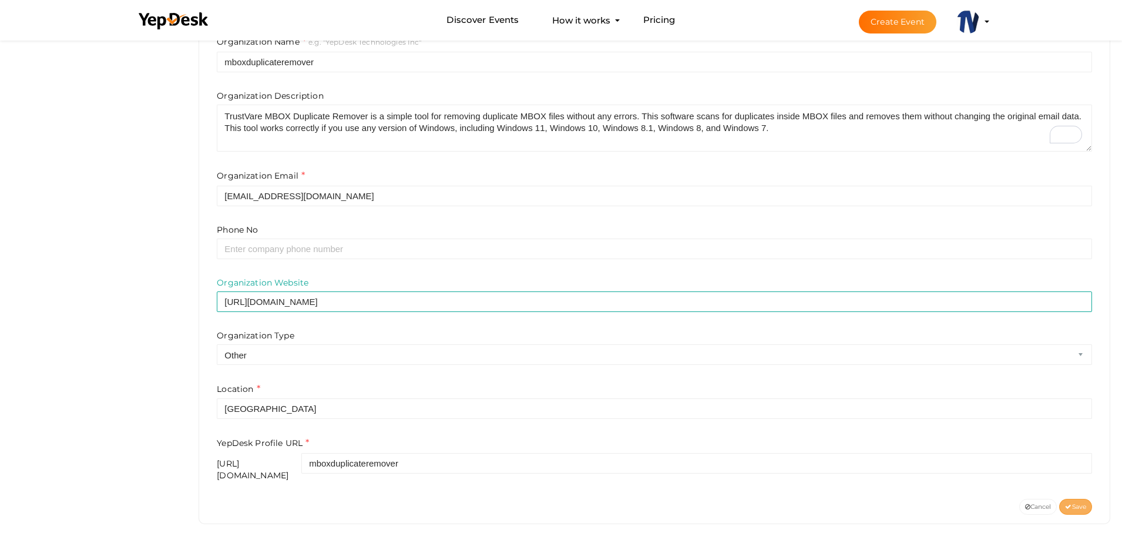
click at [1070, 503] on span "Save" at bounding box center [1075, 507] width 21 height 8
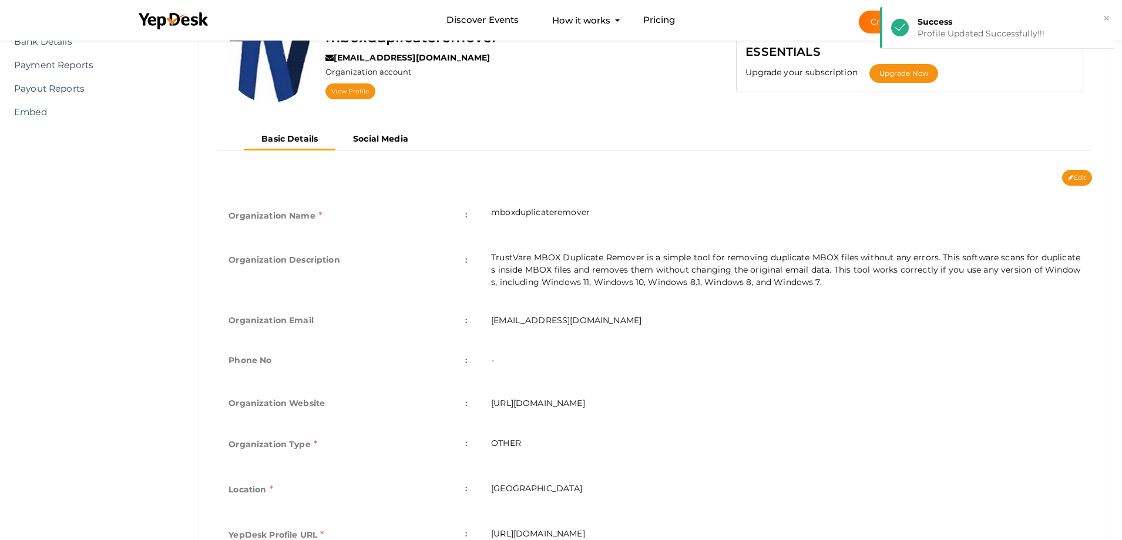
scroll to position [19, 0]
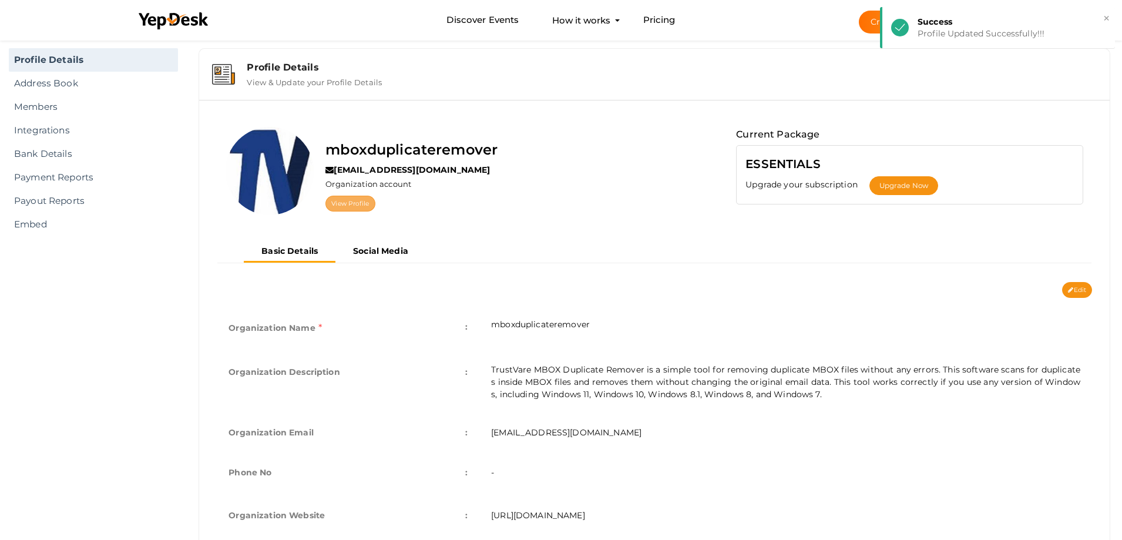
click at [344, 203] on link "View Profile" at bounding box center [349, 204] width 49 height 16
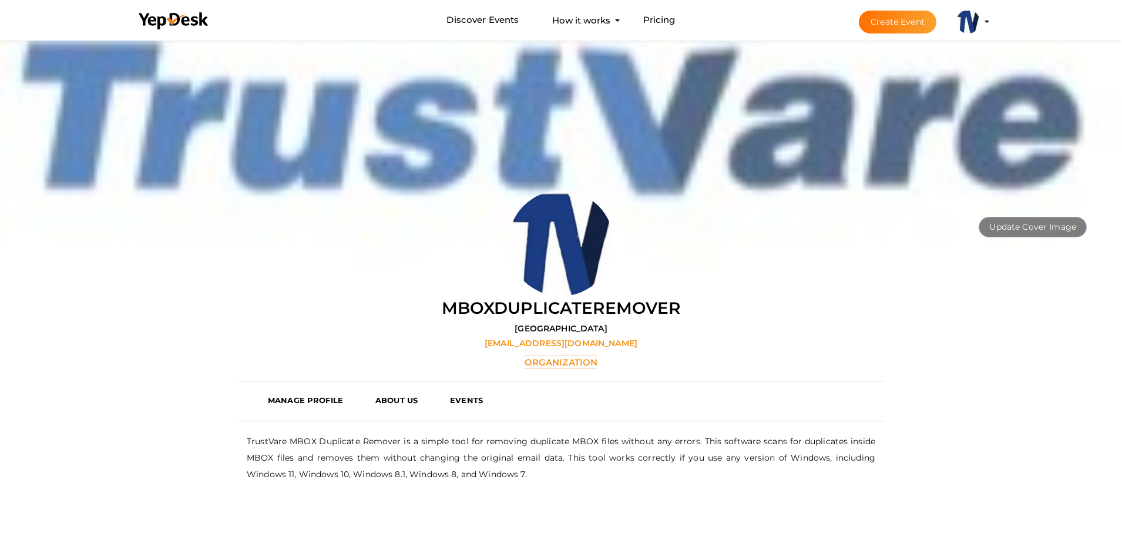
click at [980, 22] on profile-pic at bounding box center [967, 20] width 23 height 9
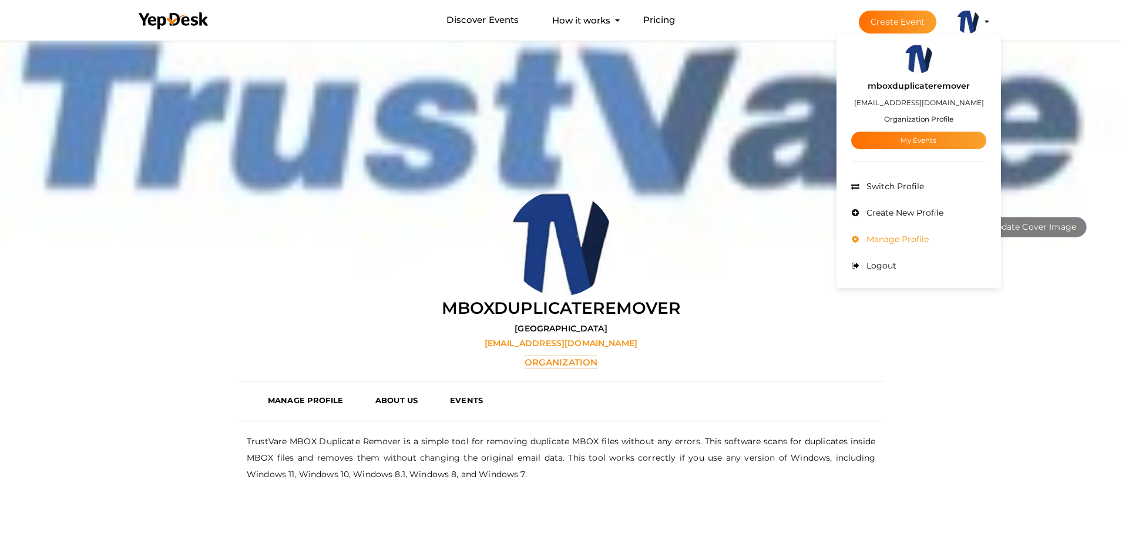
click at [894, 238] on span "Manage Profile" at bounding box center [895, 239] width 65 height 11
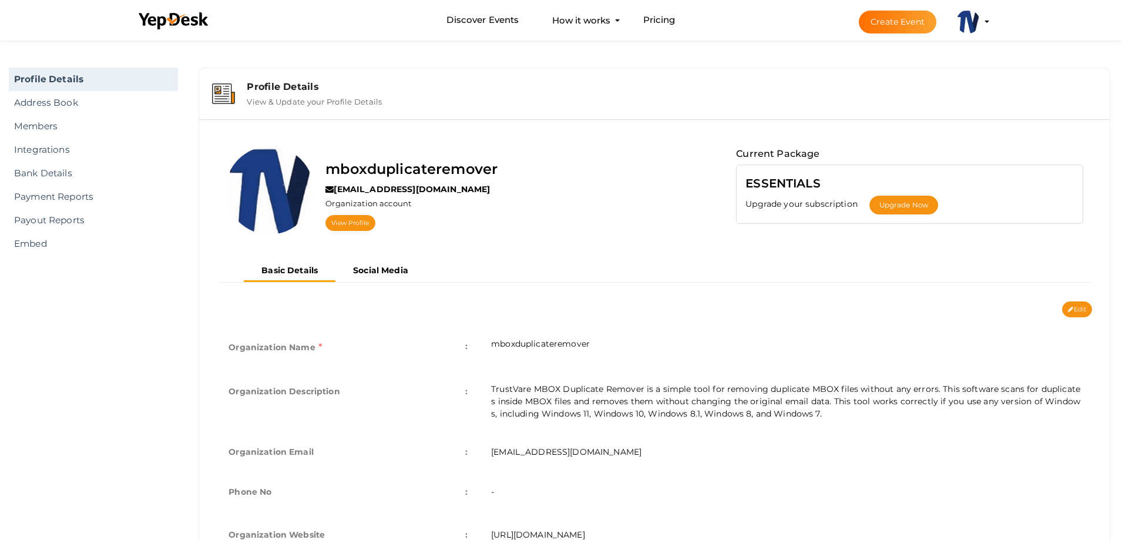
click at [805, 422] on td "TrustVare MBOX Duplicate Remover is a simple tool for removing duplicate MBOX f…" at bounding box center [785, 401] width 613 height 60
click at [1075, 304] on button "Edit" at bounding box center [1077, 309] width 30 height 16
type input "mboxduplicateremover"
type textarea "TrustVare MBOX Duplicate Remover is a simple tool for removing duplicate MBOX f…"
type input "[EMAIL_ADDRESS][DOMAIN_NAME]"
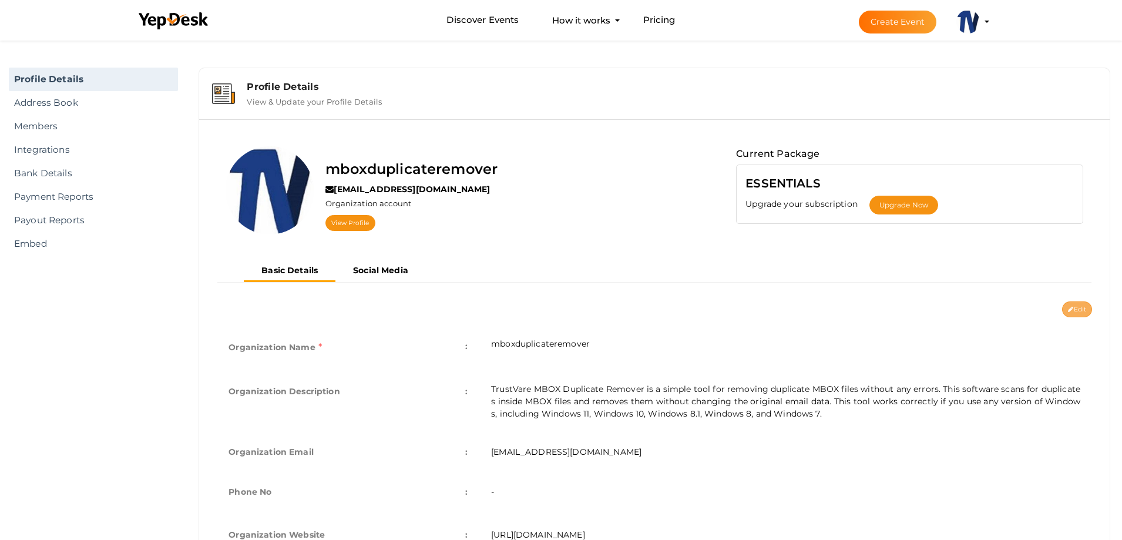
type input "[URL][DOMAIN_NAME]"
select select "9"
type input "[GEOGRAPHIC_DATA]"
type input "mboxduplicateremover"
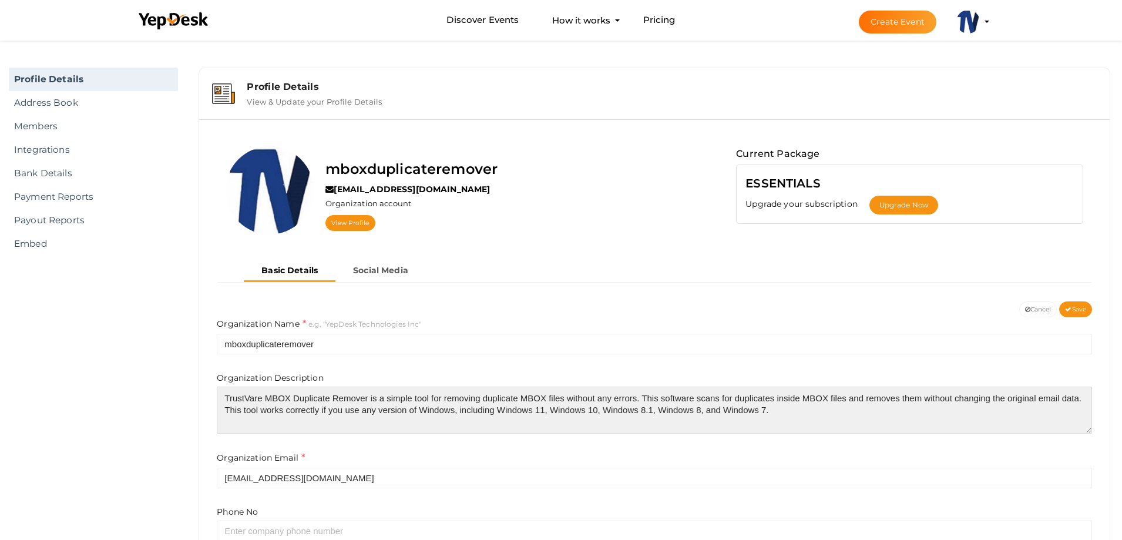
click at [795, 415] on textarea "TrustVare MBOX Duplicate Remover is a simple tool for removing duplicate MBOX f…" at bounding box center [654, 409] width 875 height 47
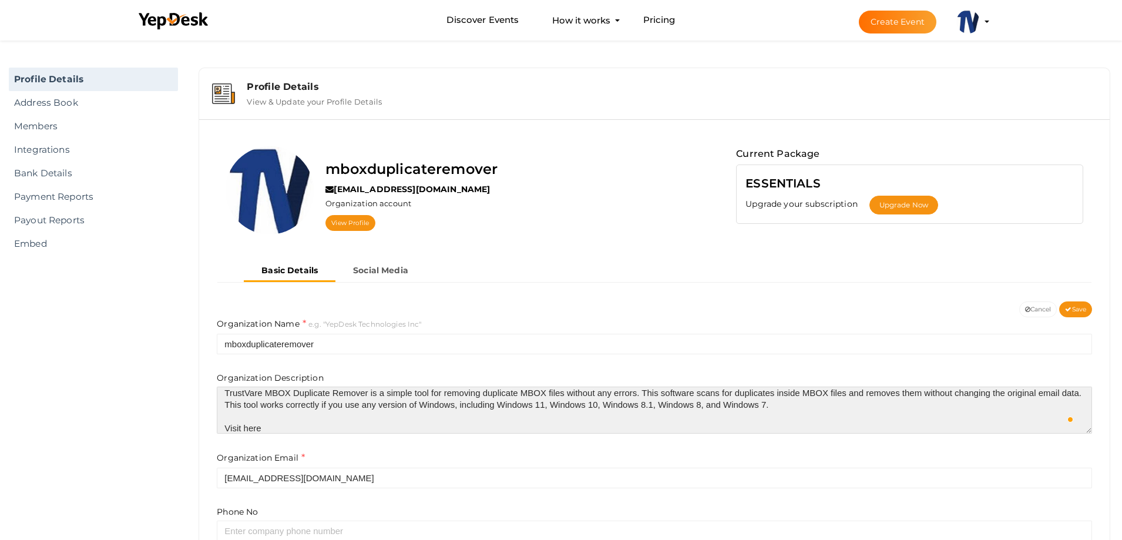
scroll to position [5, 0]
paste textarea "[URL][DOMAIN_NAME]"
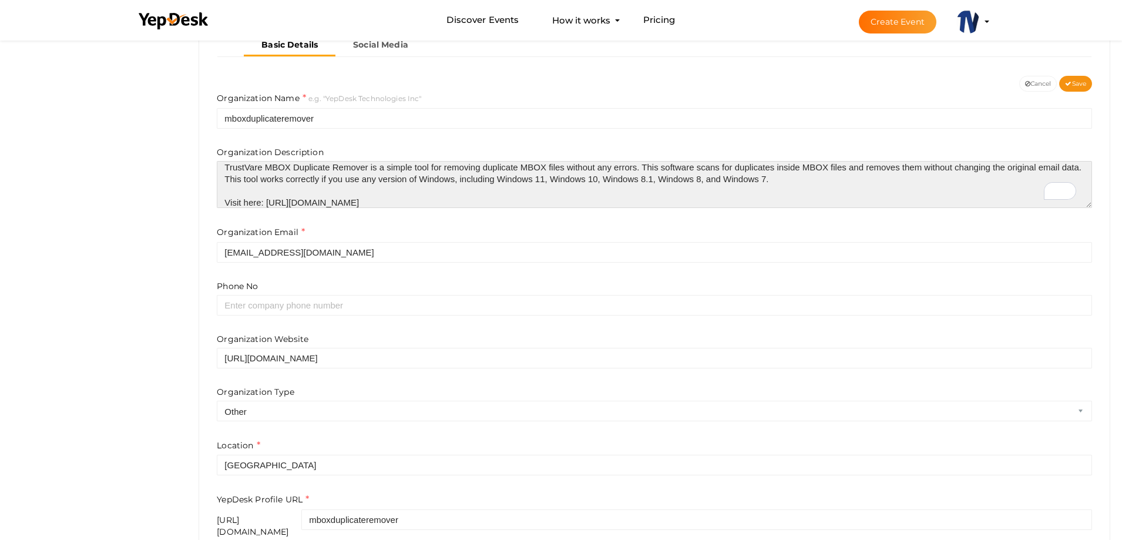
scroll to position [282, 0]
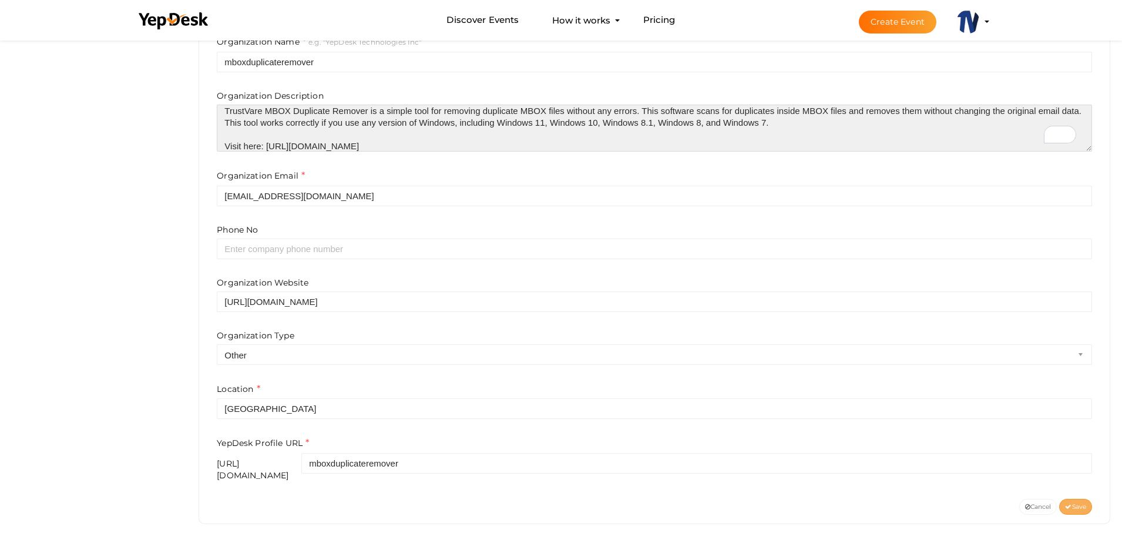
type textarea "TrustVare MBOX Duplicate Remover is a simple tool for removing duplicate MBOX f…"
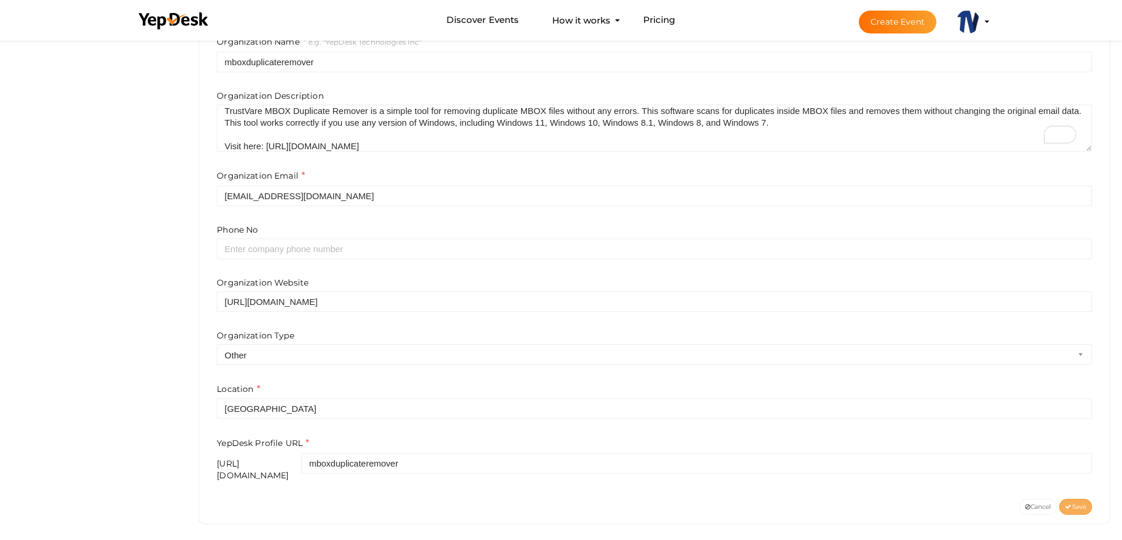
click at [1082, 503] on span "Save" at bounding box center [1075, 507] width 21 height 8
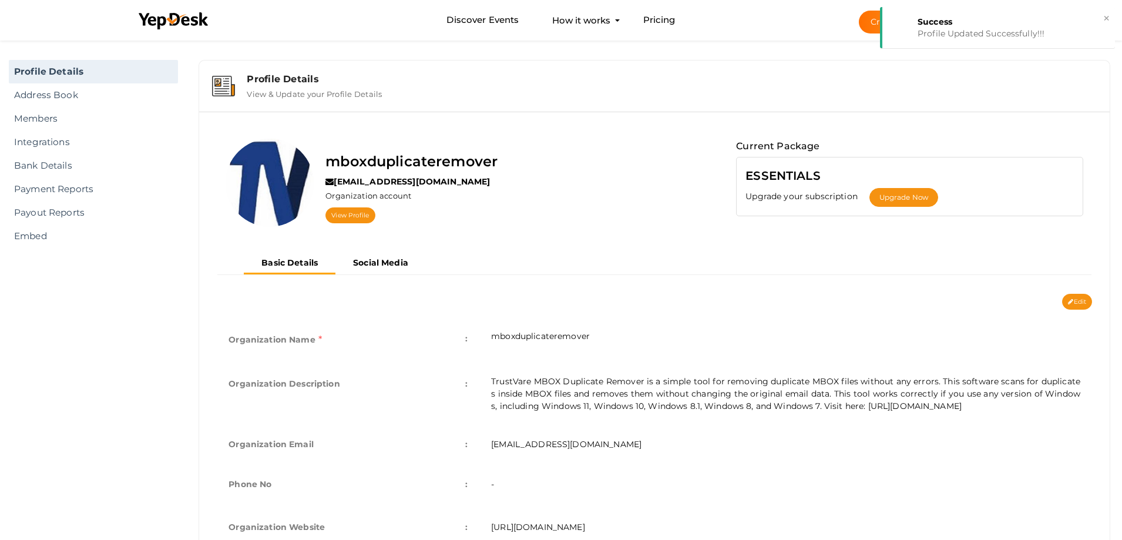
scroll to position [0, 0]
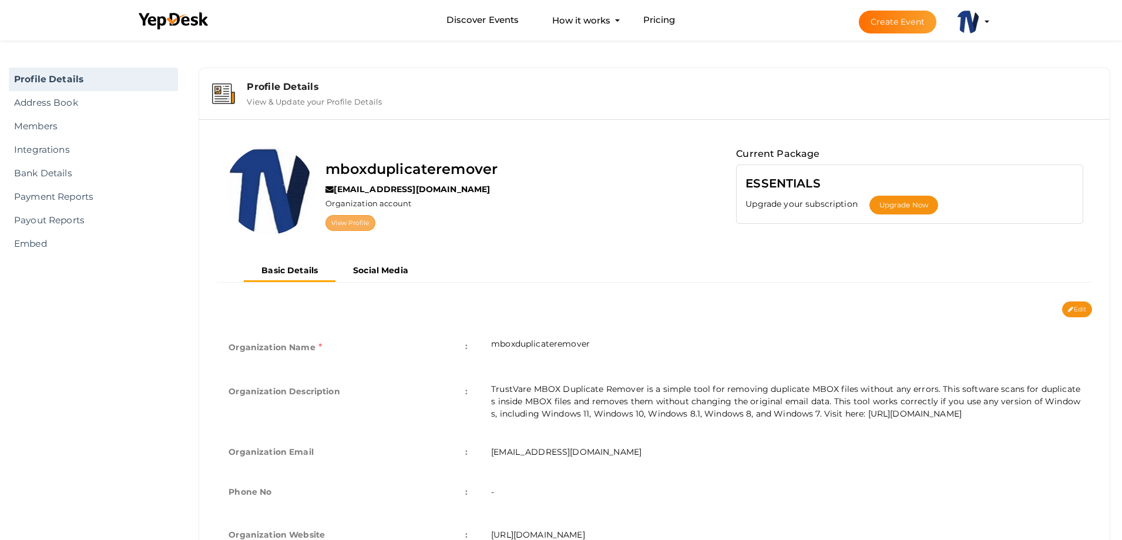
click at [352, 221] on link "View Profile" at bounding box center [349, 223] width 49 height 16
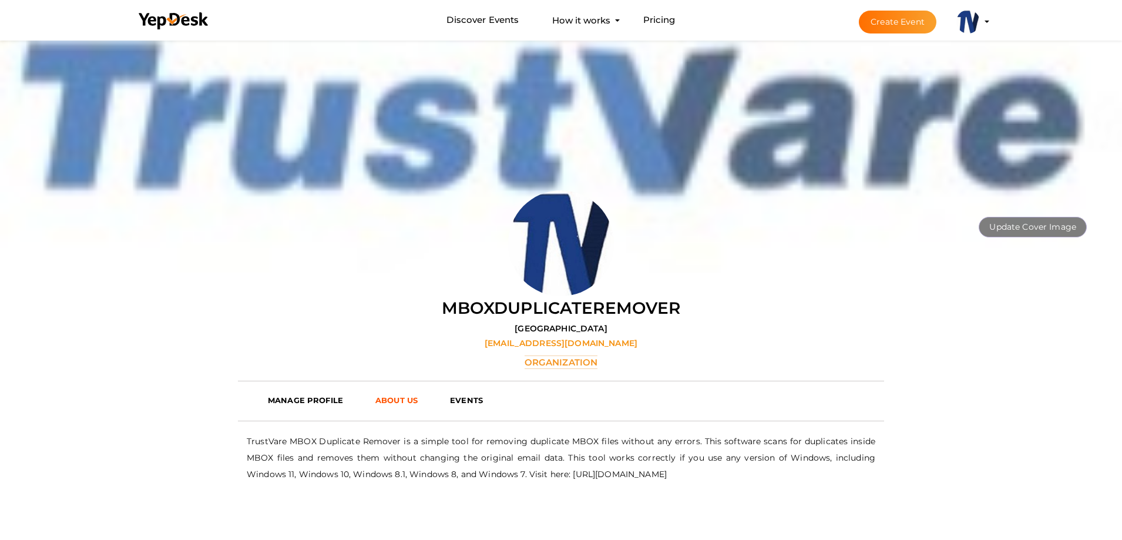
click at [394, 398] on b "ABOUT US" at bounding box center [396, 399] width 42 height 9
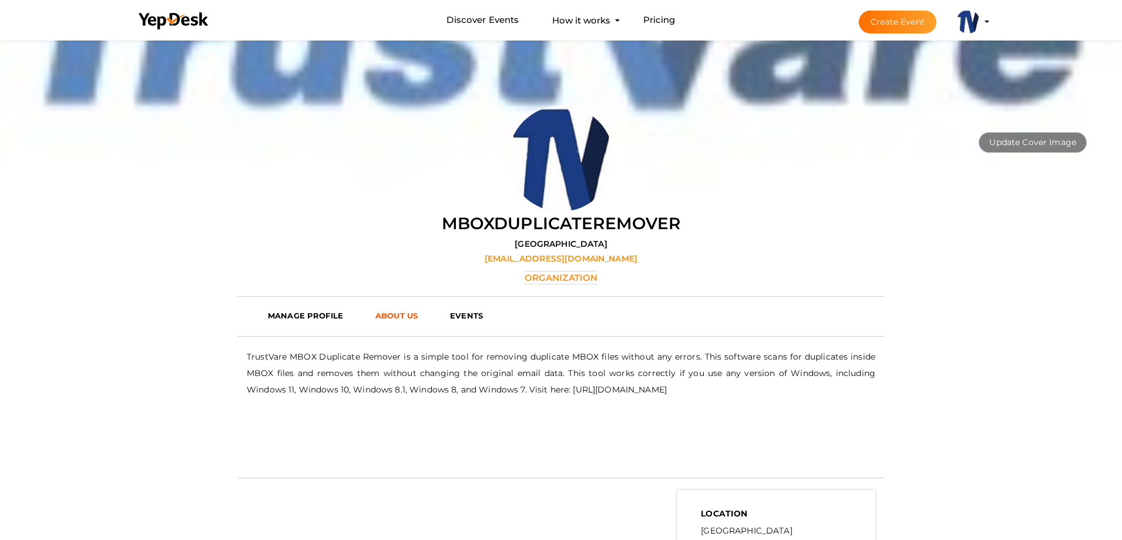
scroll to position [75, 0]
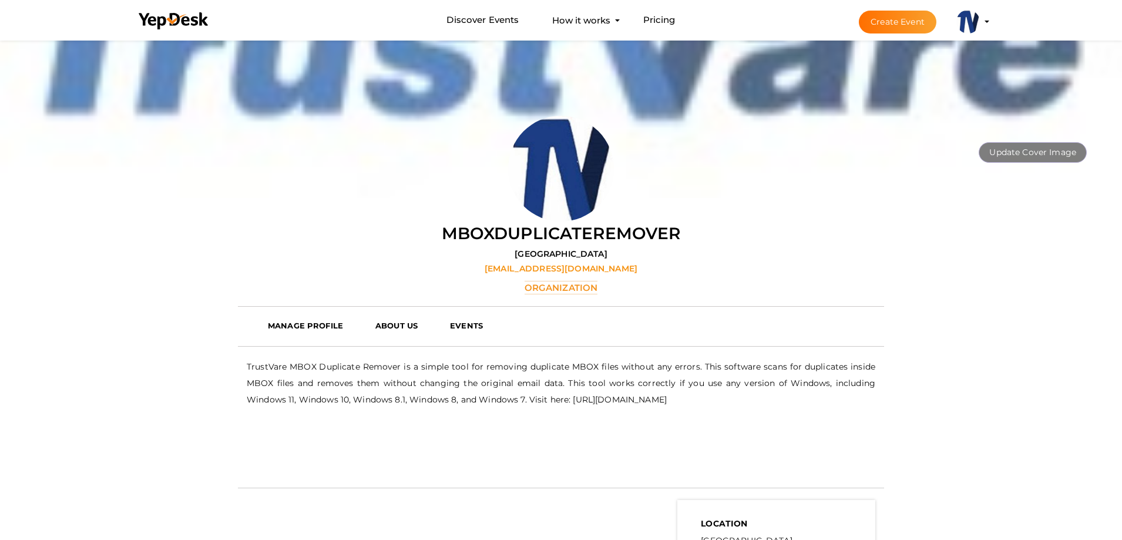
click at [980, 25] on button "mboxduplicateremover [EMAIL_ADDRESS][DOMAIN_NAME] Organization Profile My Event…" at bounding box center [968, 21] width 31 height 25
click at [990, 21] on li "Create Event mboxduplicateremover [EMAIL_ADDRESS][DOMAIN_NAME] Organization Pro…" at bounding box center [913, 22] width 157 height 42
click at [980, 21] on profile-pic at bounding box center [967, 20] width 23 height 9
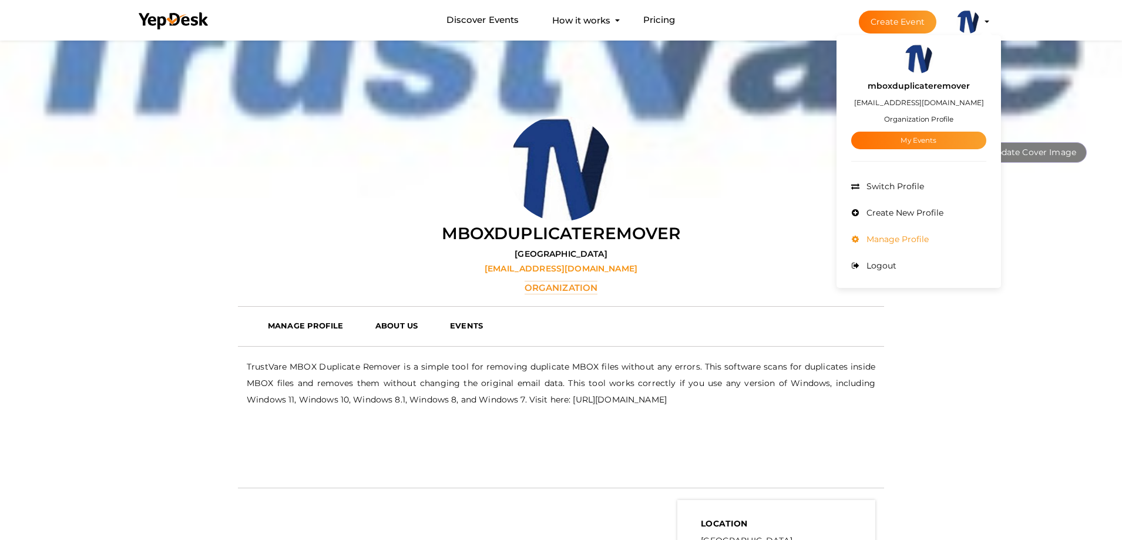
click at [888, 231] on li "Manage Profile" at bounding box center [918, 239] width 135 height 26
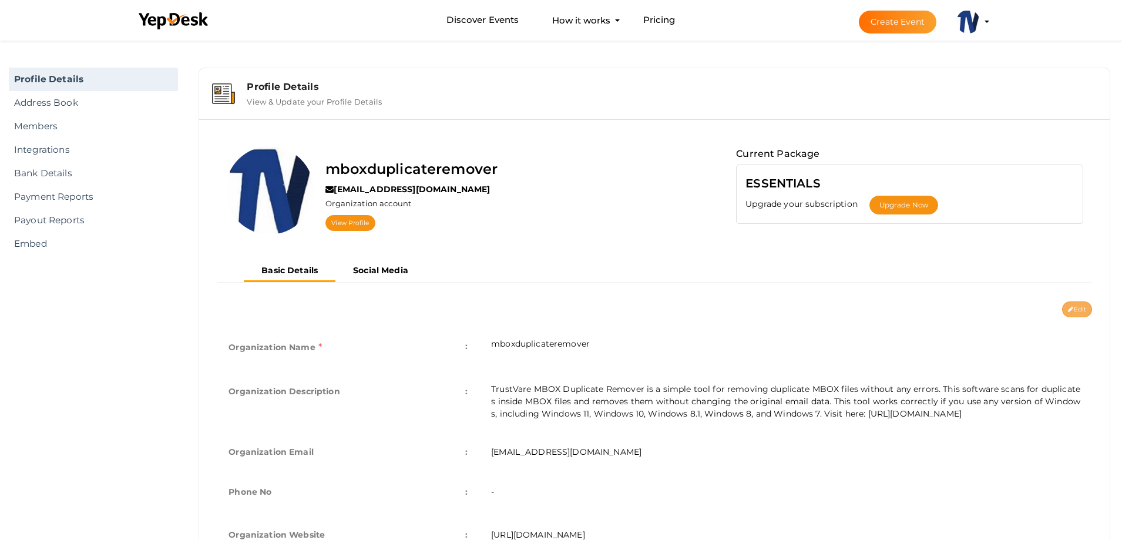
click at [1085, 308] on button "Edit" at bounding box center [1077, 309] width 30 height 16
type input "mboxduplicateremover"
type textarea "TrustVare MBOX Duplicate Remover is a simple tool for removing duplicate MBOX f…"
type input "[EMAIL_ADDRESS][DOMAIN_NAME]"
type input "[URL][DOMAIN_NAME]"
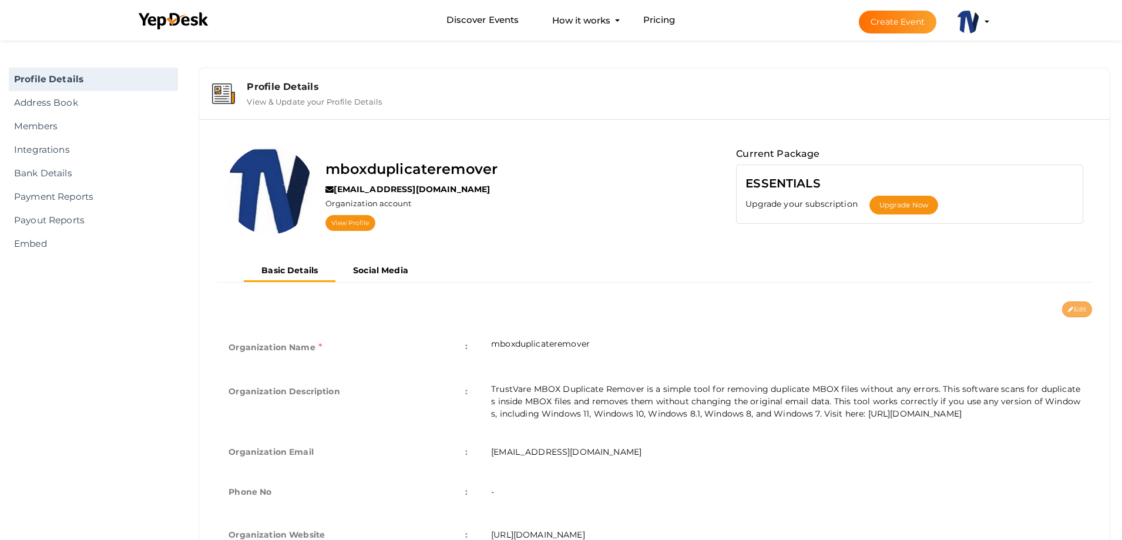
select select "9"
type input "[GEOGRAPHIC_DATA]"
type input "mboxduplicateremover"
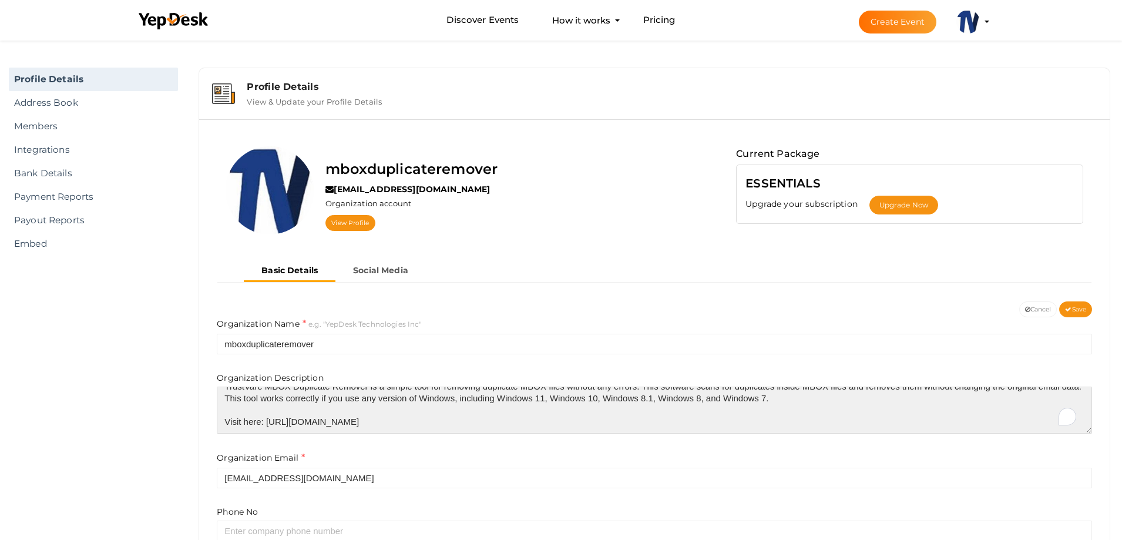
scroll to position [12, 0]
click at [1005, 421] on textarea "TrustVare MBOX Duplicate Remover is a simple tool for removing duplicate MBOX f…" at bounding box center [654, 409] width 875 height 47
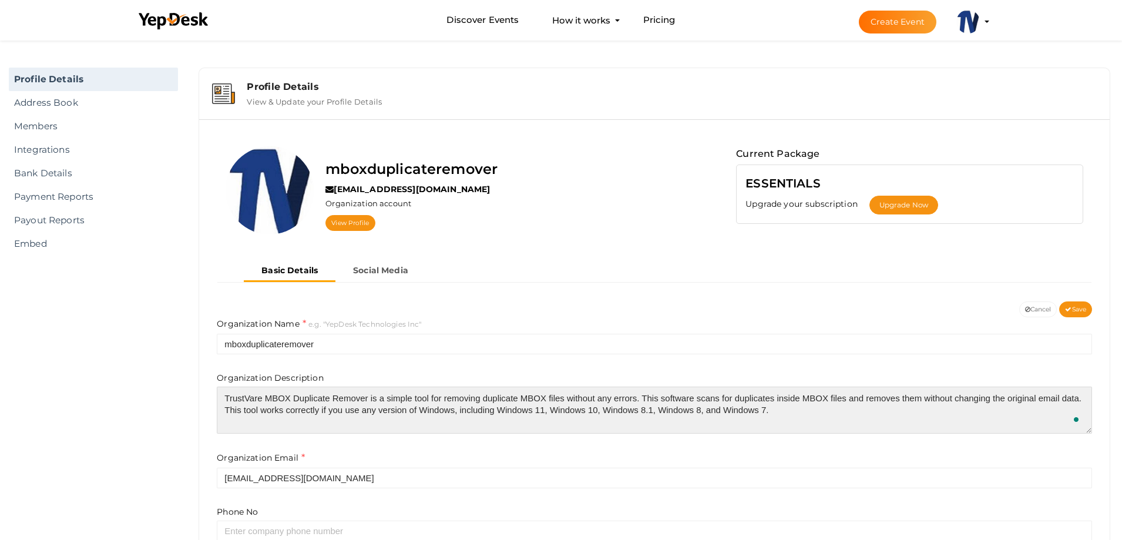
scroll to position [0, 0]
type textarea "TrustVare MBOX Duplicate Remover is a simple tool for removing duplicate MBOX f…"
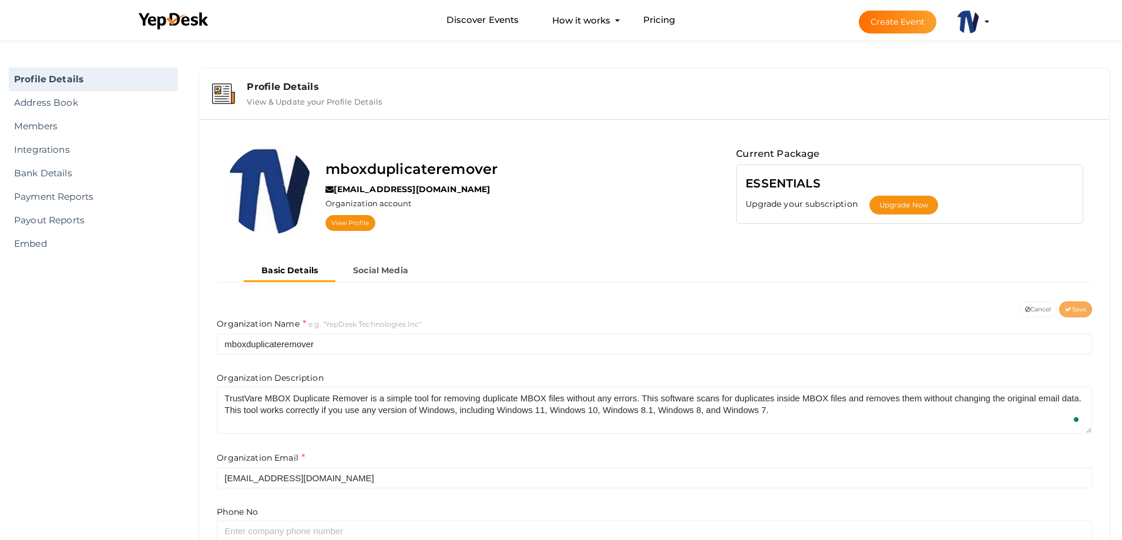
click at [1072, 304] on button "Save" at bounding box center [1075, 309] width 33 height 16
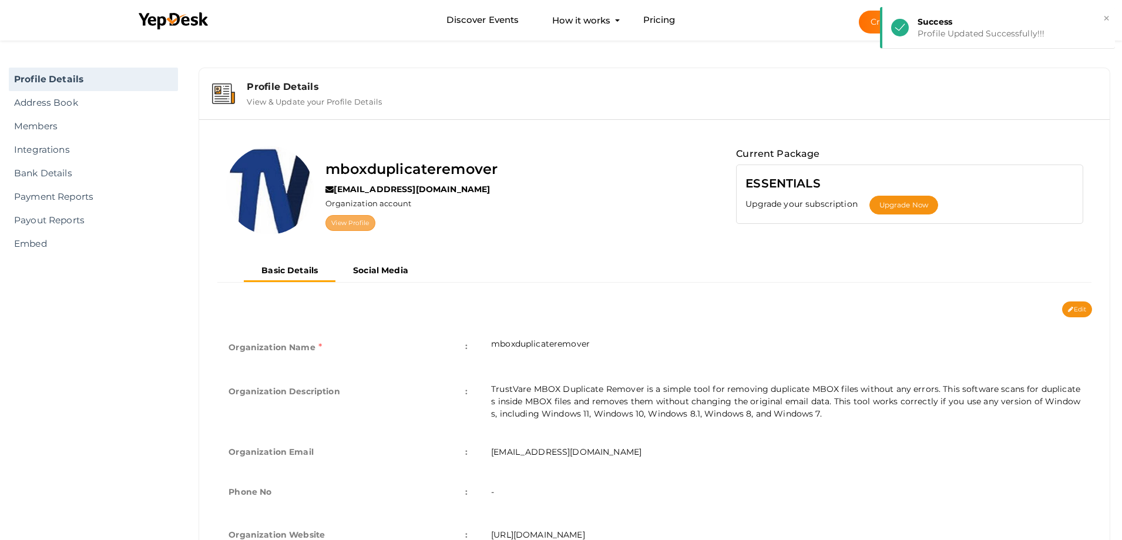
click at [345, 221] on link "View Profile" at bounding box center [349, 223] width 49 height 16
